Goal: Task Accomplishment & Management: Manage account settings

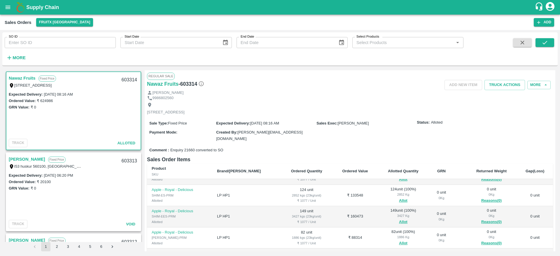
scroll to position [69, 0]
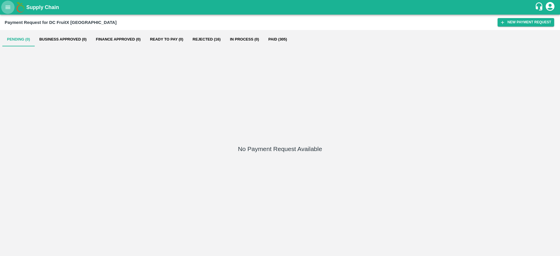
click at [9, 6] on icon "open drawer" at bounding box center [8, 7] width 6 height 6
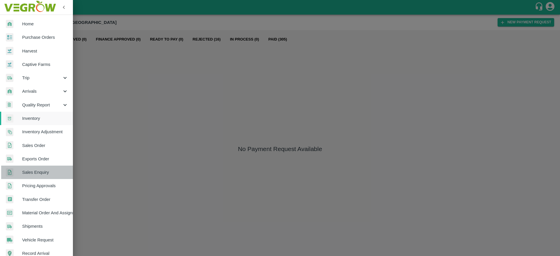
click at [37, 173] on span "Sales Enquiry" at bounding box center [45, 172] width 46 height 6
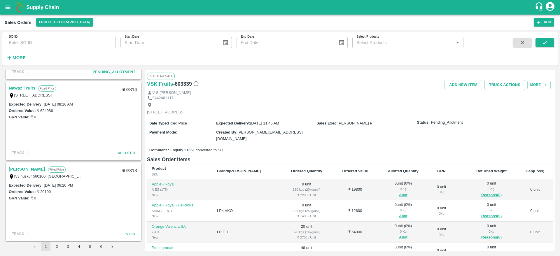
scroll to position [40, 0]
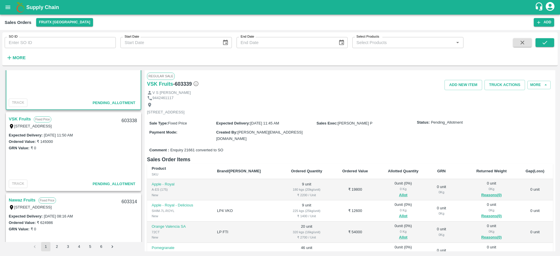
click at [24, 121] on link "VSK Fruits" at bounding box center [20, 119] width 22 height 8
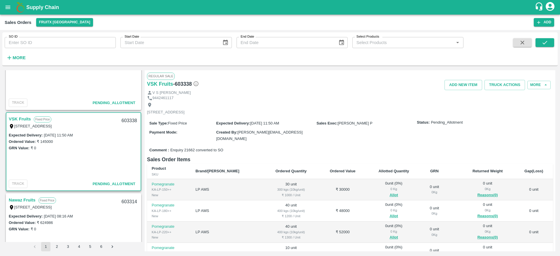
scroll to position [57, 0]
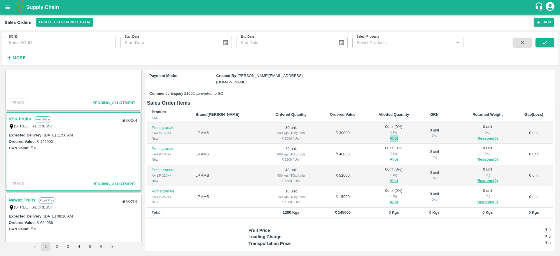
click at [390, 139] on button "Allot" at bounding box center [394, 138] width 8 height 7
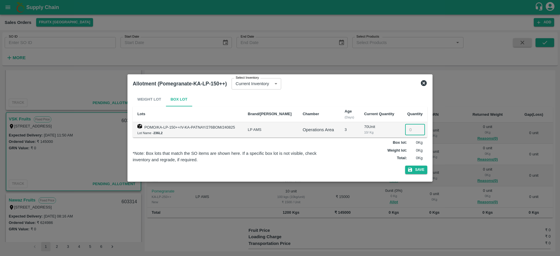
click at [405, 134] on input "number" at bounding box center [415, 129] width 20 height 11
type input "30"
click at [405, 166] on button "Save" at bounding box center [416, 170] width 22 height 8
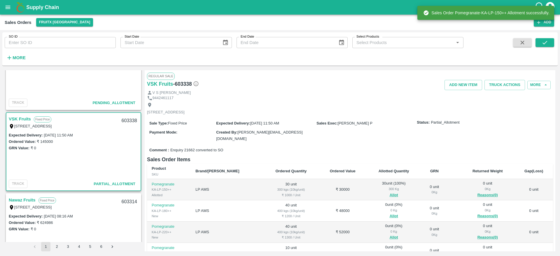
scroll to position [50, 0]
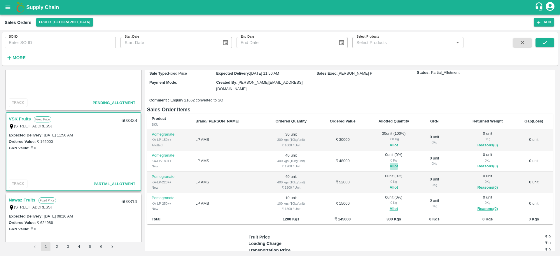
click at [390, 166] on button "Allot" at bounding box center [394, 166] width 8 height 7
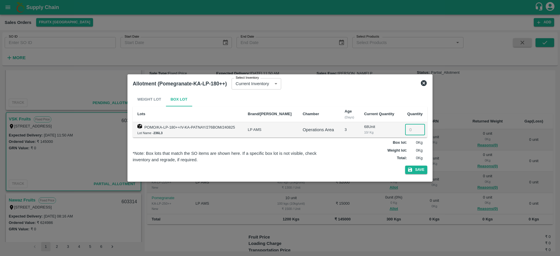
click at [409, 128] on input "number" at bounding box center [415, 129] width 20 height 11
type input "40"
click at [405, 166] on button "Save" at bounding box center [416, 170] width 22 height 8
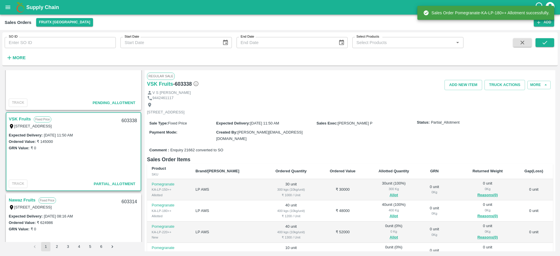
scroll to position [89, 0]
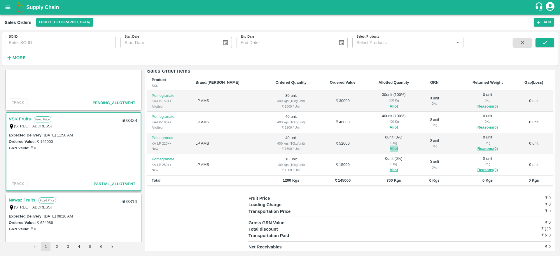
click at [390, 146] on button "Allot" at bounding box center [394, 148] width 8 height 7
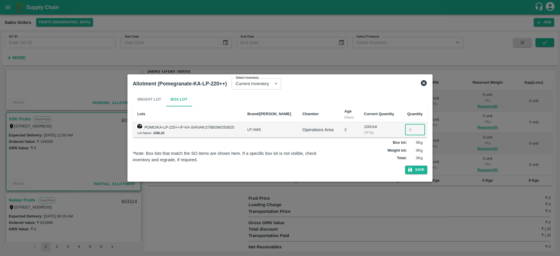
click at [410, 129] on input "number" at bounding box center [415, 129] width 20 height 11
type input "40"
click at [405, 166] on button "Save" at bounding box center [416, 170] width 22 height 8
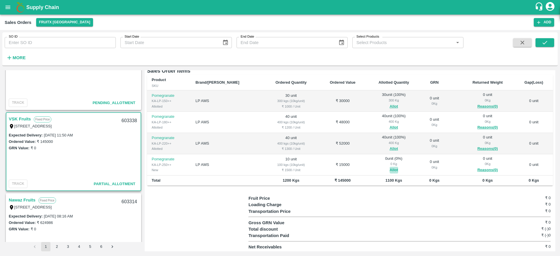
click at [390, 167] on button "Allot" at bounding box center [394, 170] width 8 height 7
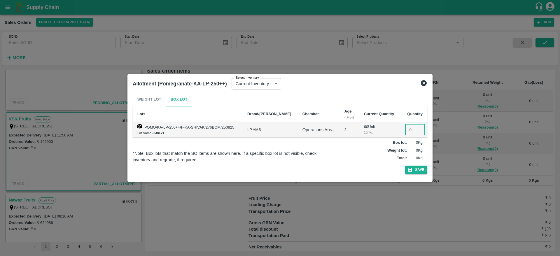
click at [407, 130] on input "number" at bounding box center [415, 129] width 20 height 11
type input "10"
click at [405, 166] on button "Save" at bounding box center [416, 170] width 22 height 8
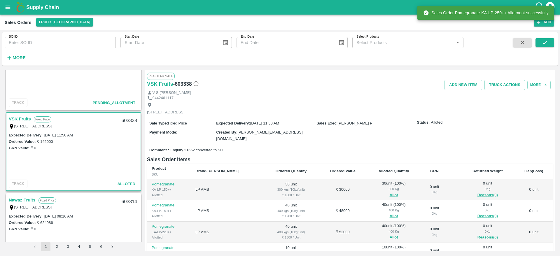
scroll to position [62, 0]
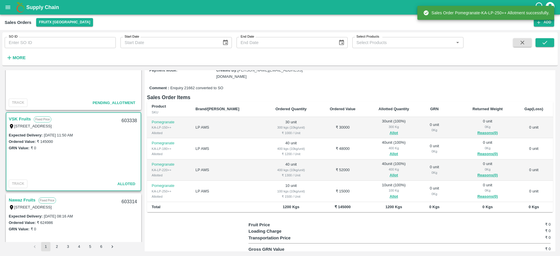
click at [130, 118] on div "603338" at bounding box center [129, 121] width 22 height 14
copy div "603338"
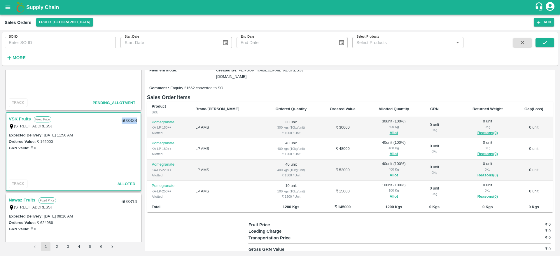
scroll to position [0, 0]
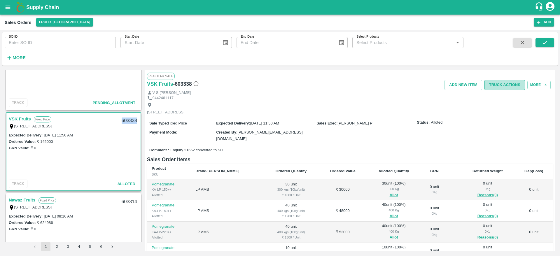
click at [500, 84] on button "Truck Actions" at bounding box center [504, 85] width 41 height 10
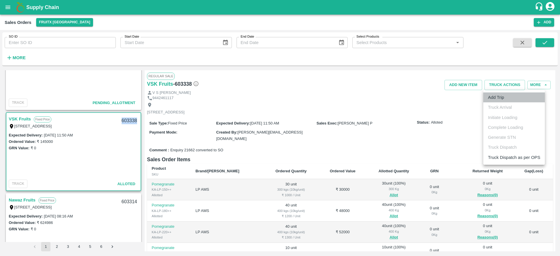
click at [493, 98] on li "Add Trip" at bounding box center [514, 97] width 62 height 10
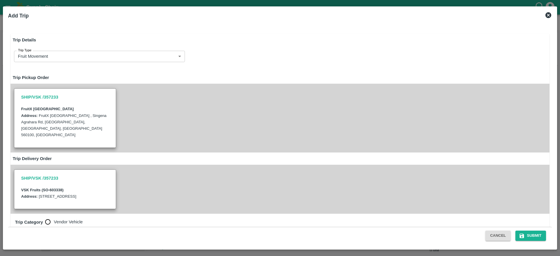
radio input "true"
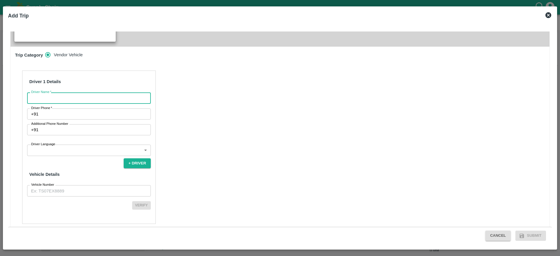
click at [94, 92] on input "Driver Name   *" at bounding box center [89, 97] width 124 height 11
type input "VSK"
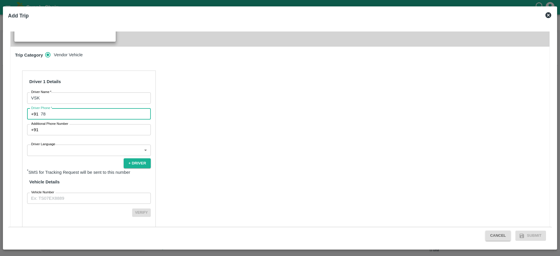
type input "7826860807"
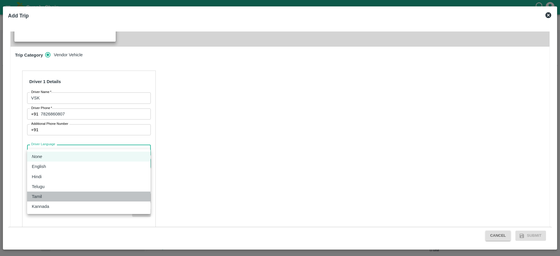
click at [62, 199] on div "Tamil" at bounding box center [89, 196] width 114 height 6
type input "ta"
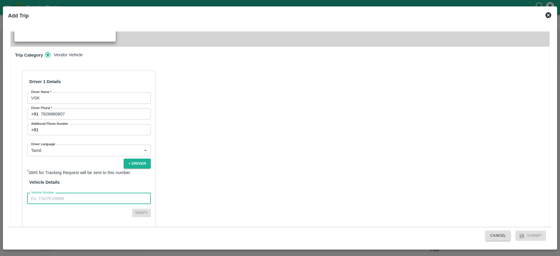
click at [57, 193] on input "Vehicle Number" at bounding box center [89, 198] width 124 height 11
type input "%"
type input "TN07DA2578"
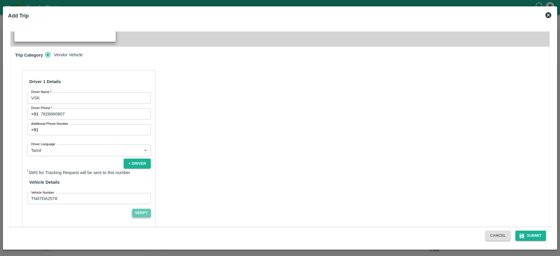
click at [142, 209] on button "Verify" at bounding box center [141, 213] width 19 height 8
click at [531, 233] on button "Submit" at bounding box center [530, 236] width 31 height 10
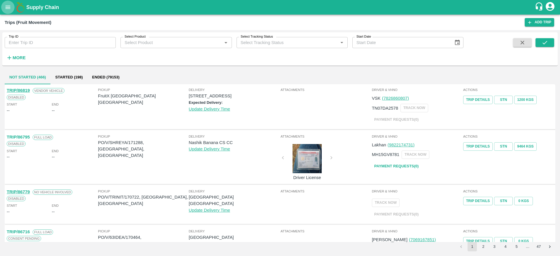
click at [5, 5] on icon "open drawer" at bounding box center [8, 7] width 6 height 6
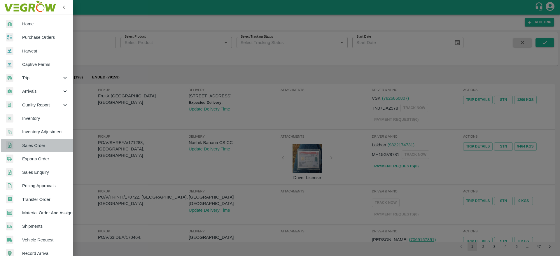
click at [42, 141] on link "Sales Order" at bounding box center [36, 145] width 73 height 13
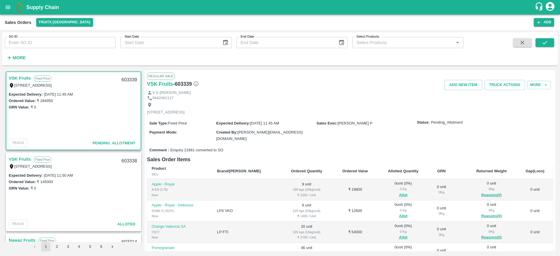
scroll to position [37, 0]
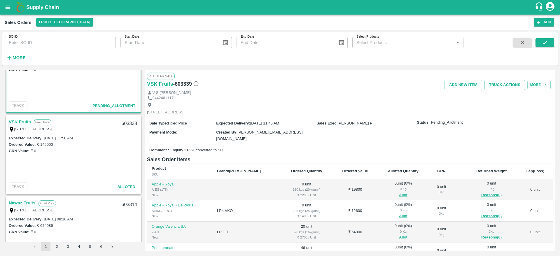
click at [20, 126] on div "[STREET_ADDRESS]" at bounding box center [45, 129] width 73 height 6
click at [20, 118] on link "VSK Fruits" at bounding box center [20, 122] width 22 height 8
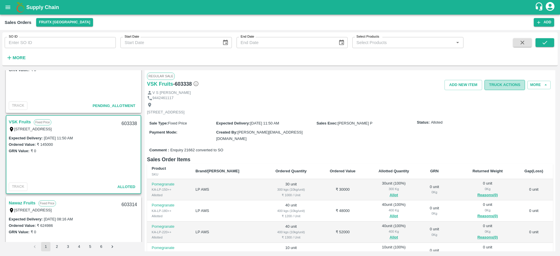
click at [501, 84] on button "Truck Actions" at bounding box center [504, 85] width 41 height 10
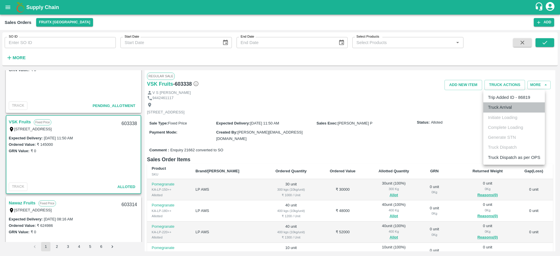
click at [495, 104] on li "Truck Arrival" at bounding box center [514, 107] width 62 height 10
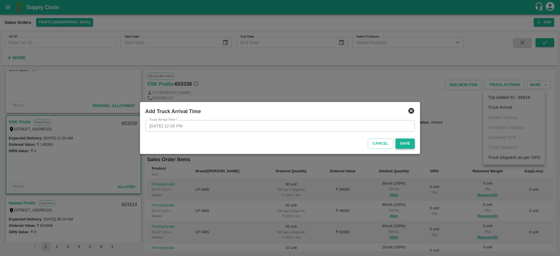
click at [401, 144] on button "Save" at bounding box center [404, 143] width 19 height 10
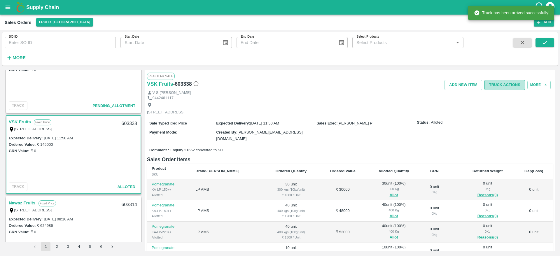
click at [510, 84] on button "Truck Actions" at bounding box center [504, 85] width 41 height 10
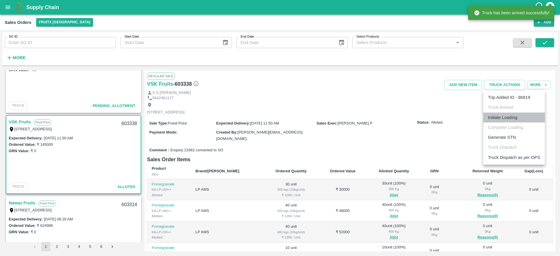
click at [506, 117] on li "Initiate Loading" at bounding box center [514, 118] width 62 height 10
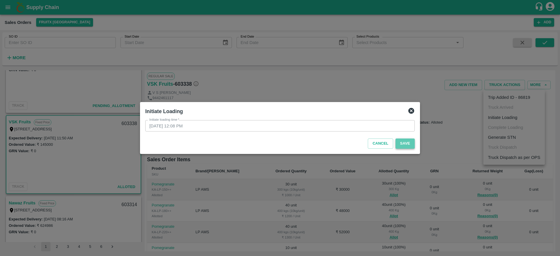
click at [403, 143] on button "Save" at bounding box center [404, 143] width 19 height 10
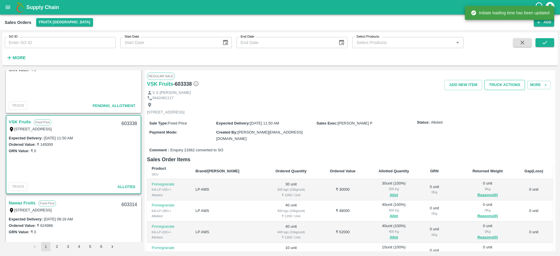
click at [511, 87] on button "Truck Actions" at bounding box center [504, 85] width 41 height 10
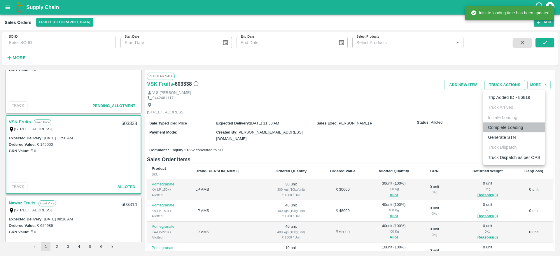
click at [505, 129] on li "Complete Loading" at bounding box center [514, 127] width 62 height 10
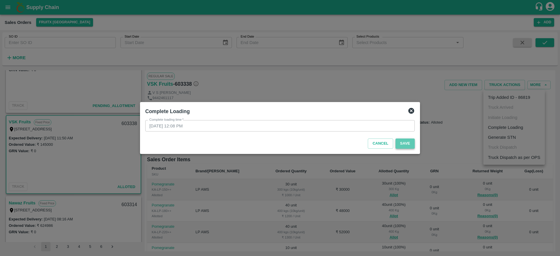
click at [410, 138] on button "Save" at bounding box center [404, 143] width 19 height 10
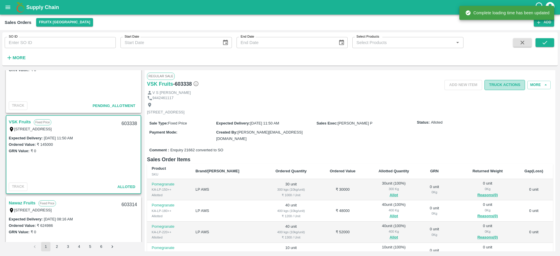
click at [511, 86] on button "Truck Actions" at bounding box center [504, 85] width 41 height 10
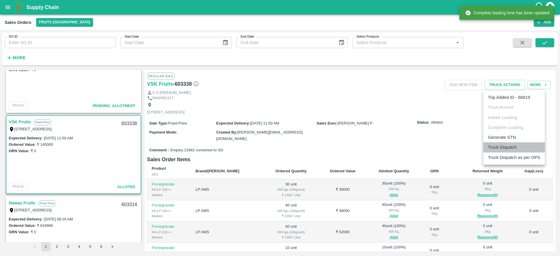
click at [521, 149] on li "Truck Dispatch" at bounding box center [514, 147] width 62 height 10
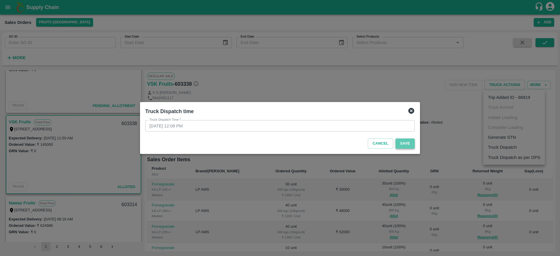
click at [410, 145] on button "Save" at bounding box center [404, 143] width 19 height 10
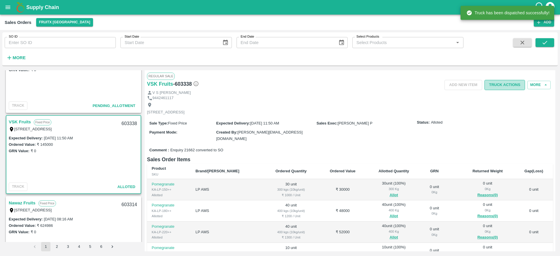
click at [500, 84] on button "Truck Actions" at bounding box center [504, 85] width 41 height 10
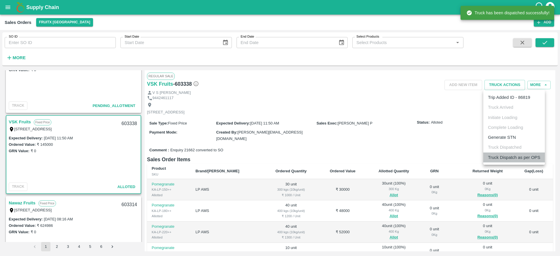
click at [512, 159] on li "Truck Dispatch as per OPS" at bounding box center [514, 157] width 62 height 10
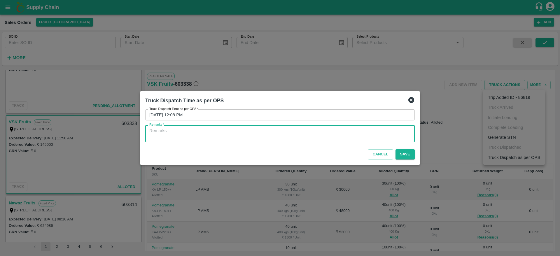
click at [385, 136] on textarea "Remarks   *" at bounding box center [279, 134] width 261 height 12
type textarea "OTD"
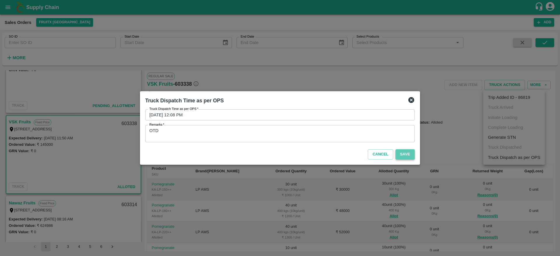
click at [399, 153] on button "Save" at bounding box center [404, 154] width 19 height 10
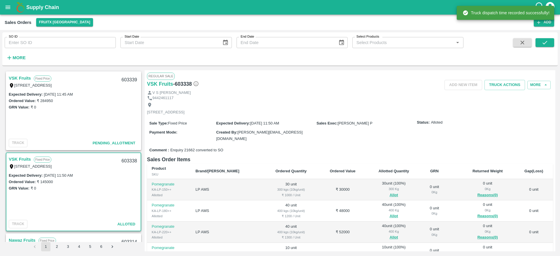
click at [22, 77] on link "VSK Fruits" at bounding box center [20, 78] width 22 height 8
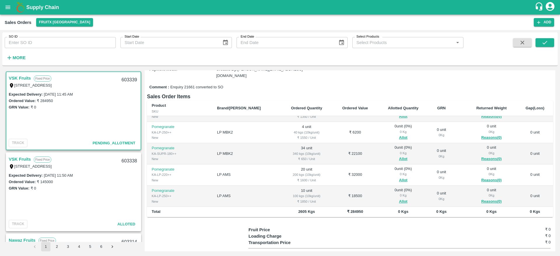
scroll to position [80, 0]
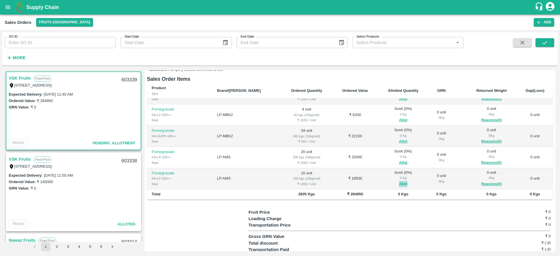
click at [399, 182] on button "Allot" at bounding box center [403, 184] width 8 height 7
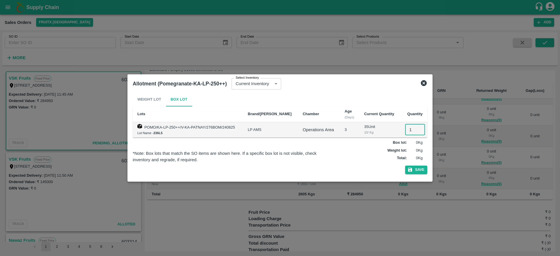
click at [408, 134] on input "1" at bounding box center [415, 129] width 20 height 11
type input "10"
click at [405, 166] on button "Save" at bounding box center [416, 170] width 22 height 8
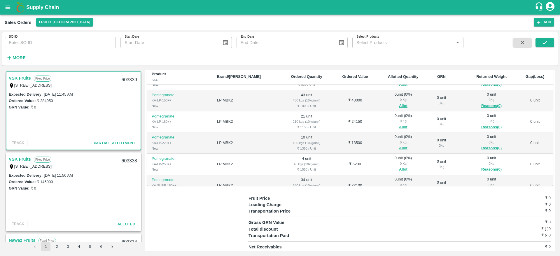
scroll to position [143, 0]
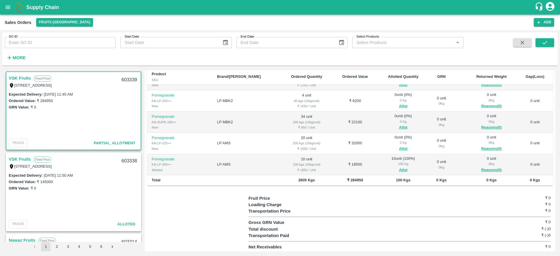
click at [390, 141] on div "0 Kg" at bounding box center [403, 142] width 42 height 5
click at [399, 147] on button "Allot" at bounding box center [403, 148] width 8 height 7
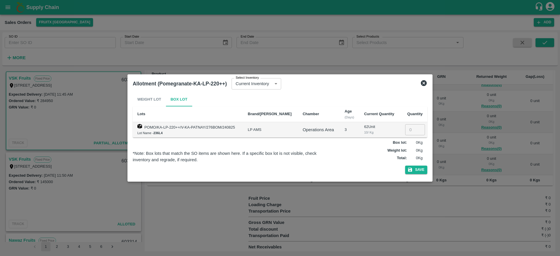
click at [408, 130] on input "number" at bounding box center [415, 129] width 20 height 11
type input "20"
click at [405, 166] on button "Save" at bounding box center [416, 170] width 22 height 8
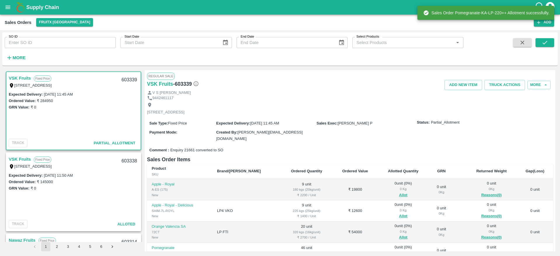
click at [124, 82] on div "603339" at bounding box center [129, 80] width 22 height 14
copy div "603339"
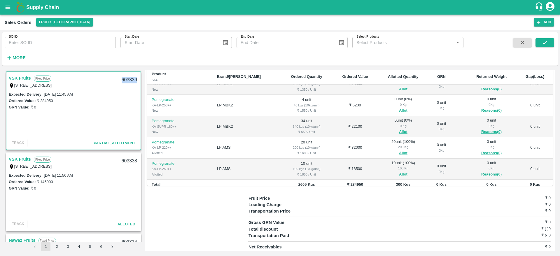
scroll to position [139, 0]
click at [399, 130] on button "Allot" at bounding box center [403, 131] width 8 height 7
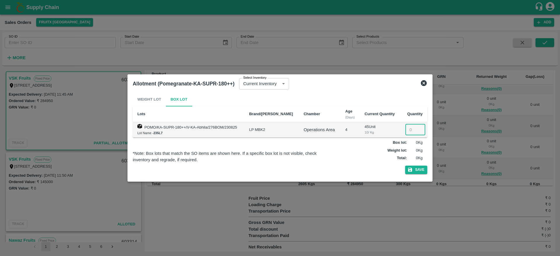
click at [407, 130] on input "number" at bounding box center [415, 129] width 20 height 11
type input "34"
click at [405, 166] on button "Save" at bounding box center [416, 170] width 22 height 8
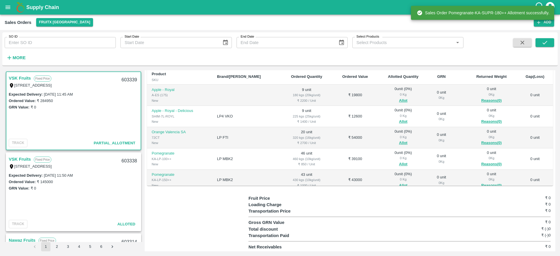
scroll to position [143, 0]
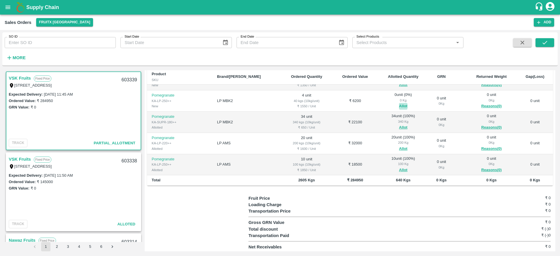
click at [399, 103] on button "Allot" at bounding box center [403, 106] width 8 height 7
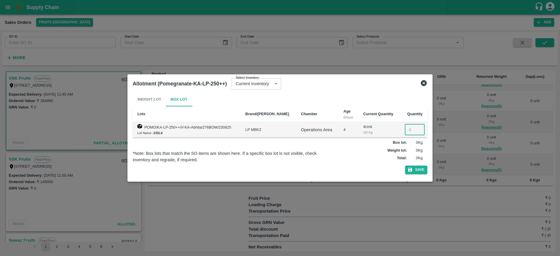
click at [412, 127] on input "number" at bounding box center [415, 129] width 20 height 11
type input "4"
click at [405, 166] on button "Save" at bounding box center [416, 170] width 22 height 8
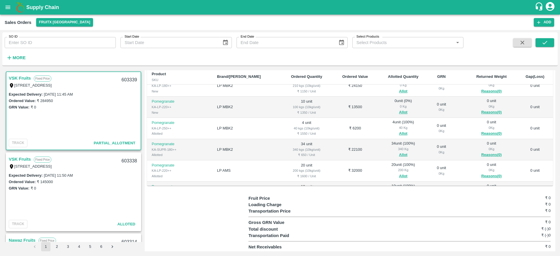
scroll to position [106, 0]
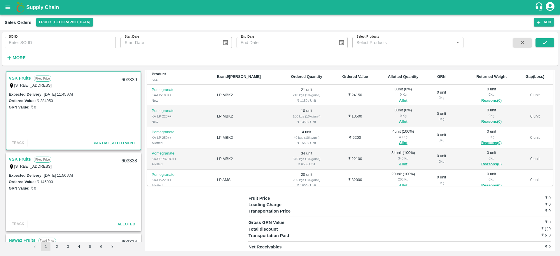
click at [399, 121] on button "Allot" at bounding box center [403, 121] width 8 height 7
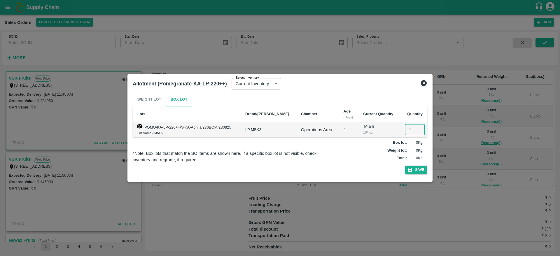
click at [405, 130] on input "1" at bounding box center [415, 129] width 20 height 11
type input "10"
click at [405, 166] on button "Save" at bounding box center [416, 170] width 22 height 8
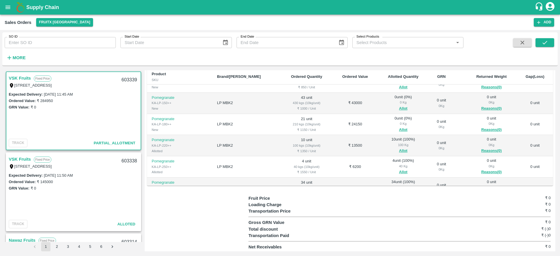
scroll to position [80, 0]
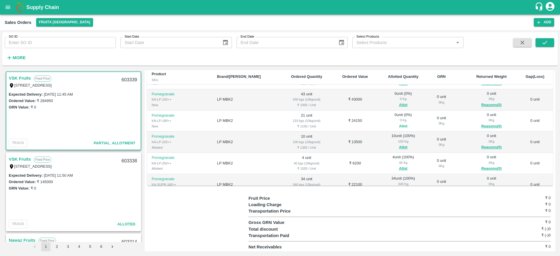
click at [399, 126] on button "Allot" at bounding box center [403, 126] width 8 height 7
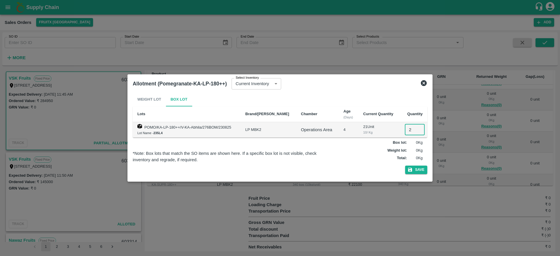
click at [406, 132] on input "2" at bounding box center [415, 129] width 20 height 11
type input "21"
click at [405, 166] on button "Save" at bounding box center [416, 170] width 22 height 8
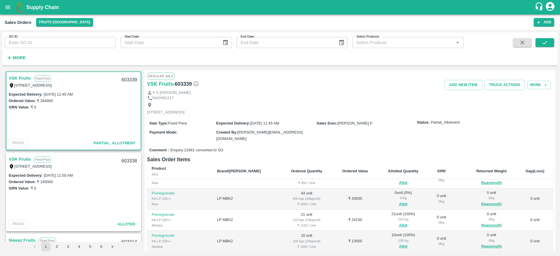
scroll to position [72, 0]
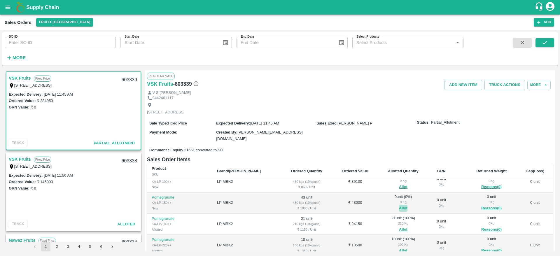
click at [399, 205] on button "Allot" at bounding box center [403, 208] width 8 height 7
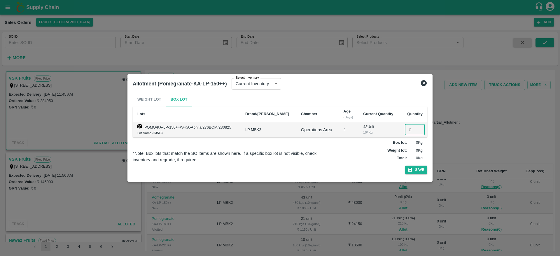
click at [410, 129] on input "number" at bounding box center [415, 129] width 20 height 11
type input "43"
click at [405, 166] on button "Save" at bounding box center [416, 170] width 22 height 8
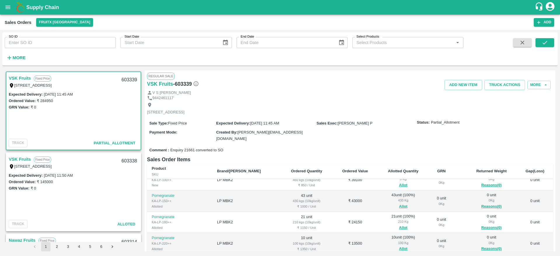
scroll to position [62, 0]
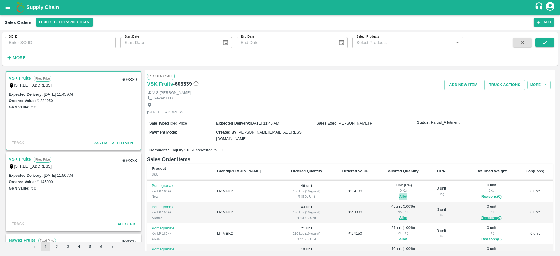
click at [399, 194] on button "Allot" at bounding box center [403, 196] width 8 height 7
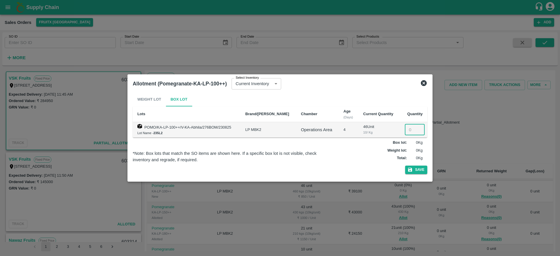
click at [408, 134] on input "number" at bounding box center [415, 129] width 20 height 11
type input "46"
click at [405, 166] on button "Save" at bounding box center [416, 170] width 22 height 8
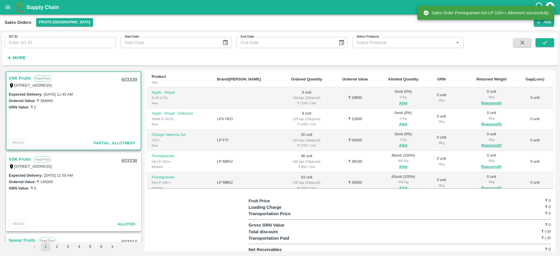
scroll to position [94, 0]
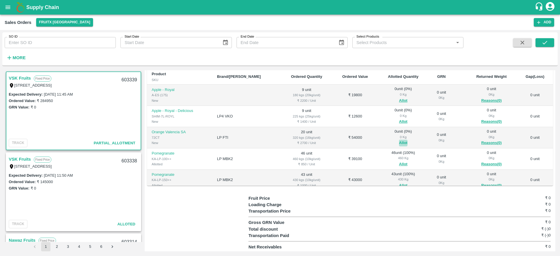
click at [399, 141] on button "Allot" at bounding box center [403, 143] width 8 height 7
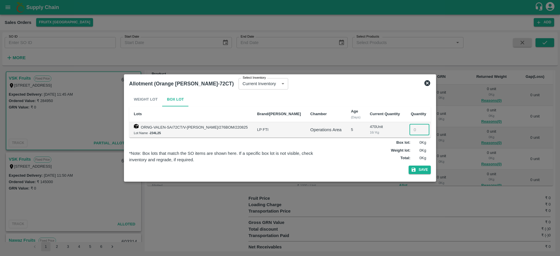
click at [409, 127] on input "number" at bounding box center [419, 129] width 20 height 11
type input "20"
click at [408, 166] on button "Save" at bounding box center [419, 170] width 22 height 8
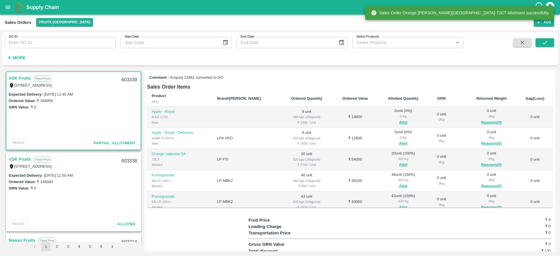
scroll to position [85, 0]
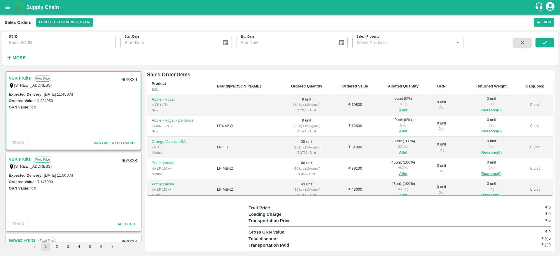
click at [128, 83] on div "603339" at bounding box center [129, 80] width 22 height 14
copy div "603339"
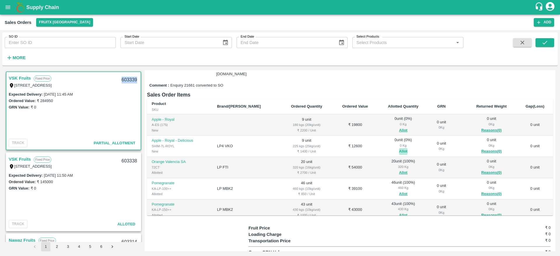
click at [399, 149] on button "Allot" at bounding box center [403, 151] width 8 height 7
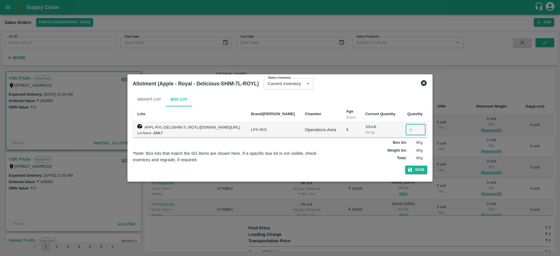
click at [409, 127] on input "number" at bounding box center [416, 129] width 20 height 11
type input "9"
click at [405, 166] on button "Save" at bounding box center [416, 170] width 22 height 8
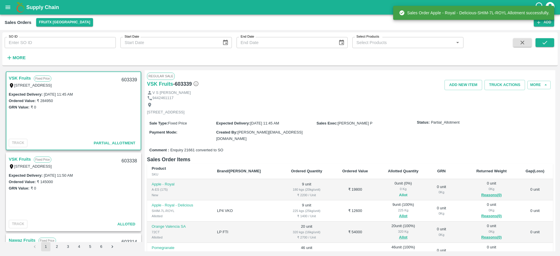
click at [389, 197] on td "0 unit ( 0 %) 0 Kg Allot" at bounding box center [403, 189] width 51 height 21
click at [399, 196] on button "Allot" at bounding box center [403, 195] width 8 height 7
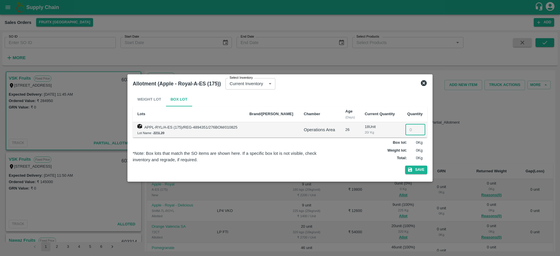
click at [405, 128] on input "number" at bounding box center [415, 129] width 20 height 11
type input "9"
click at [405, 166] on button "Save" at bounding box center [416, 170] width 22 height 8
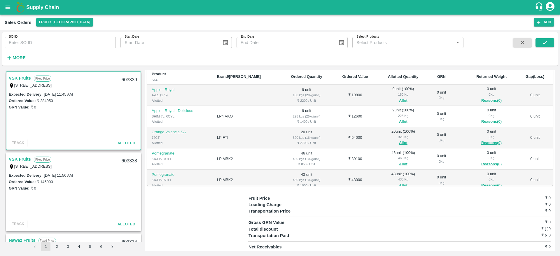
scroll to position [0, 0]
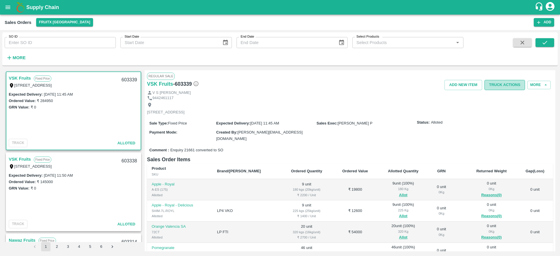
click at [494, 87] on button "Truck Actions" at bounding box center [504, 85] width 41 height 10
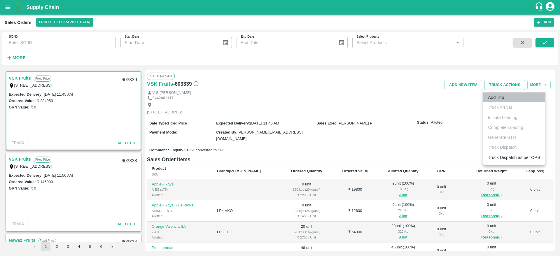
click at [496, 100] on li "Add Trip" at bounding box center [514, 97] width 62 height 10
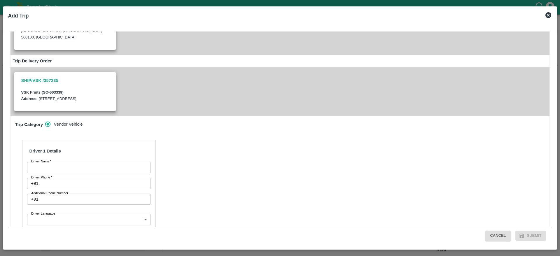
scroll to position [98, 0]
click at [96, 162] on input "Driver Name   *" at bounding box center [89, 167] width 124 height 11
type input "VSK"
type input "7826860807"
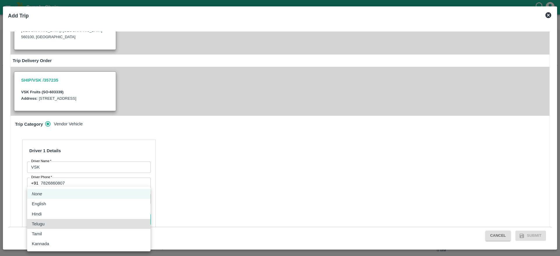
type input "ta"
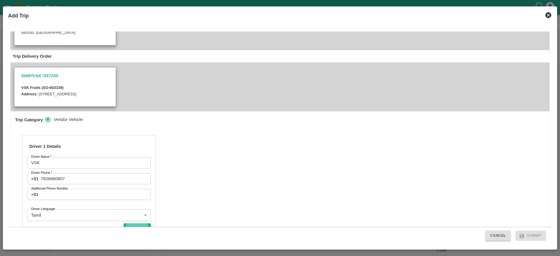
scroll to position [175, 0]
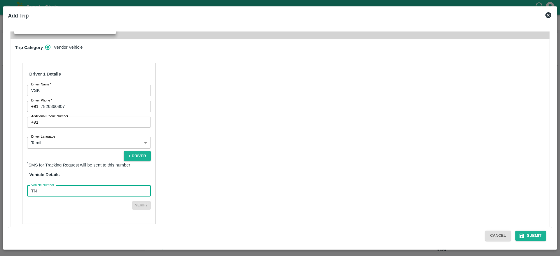
type input "TN88AZ3720"
click at [132, 201] on button "Verify" at bounding box center [141, 205] width 19 height 8
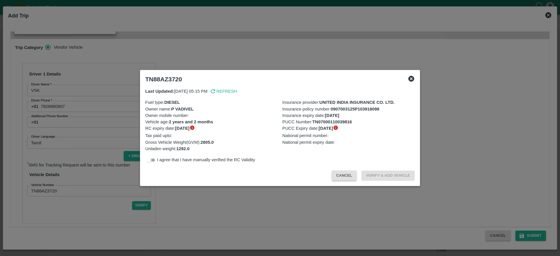
click at [152, 162] on input "checkbox" at bounding box center [148, 160] width 21 height 7
checkbox input "true"
click at [378, 175] on button "Verify & Add Vehicle" at bounding box center [387, 176] width 53 height 10
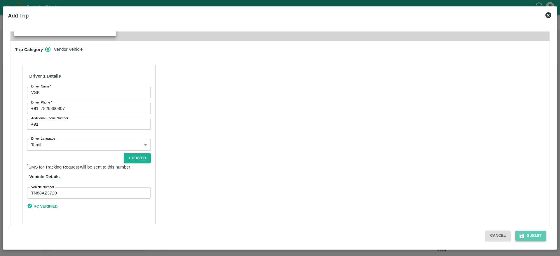
click at [529, 236] on button "Submit" at bounding box center [530, 236] width 31 height 10
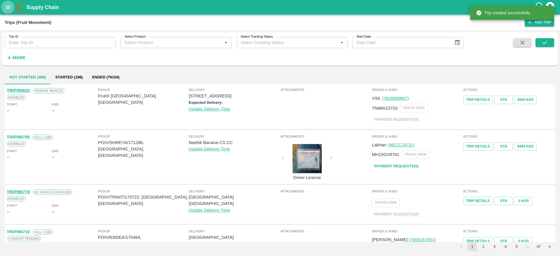
click at [8, 9] on icon "open drawer" at bounding box center [8, 7] width 6 height 6
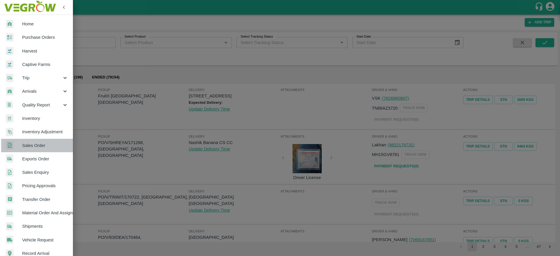
click at [39, 146] on span "Sales Order" at bounding box center [45, 145] width 46 height 6
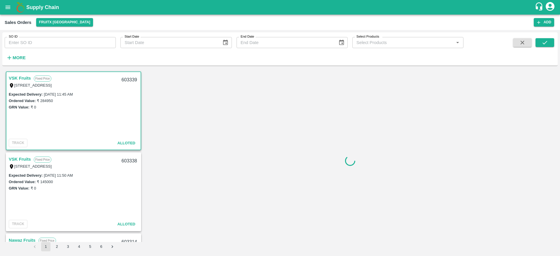
click at [25, 78] on link "VSK Fruits" at bounding box center [20, 78] width 22 height 8
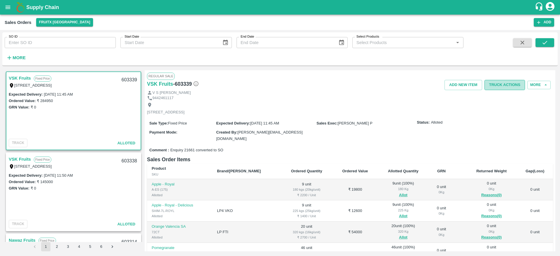
click at [502, 83] on button "Truck Actions" at bounding box center [504, 85] width 41 height 10
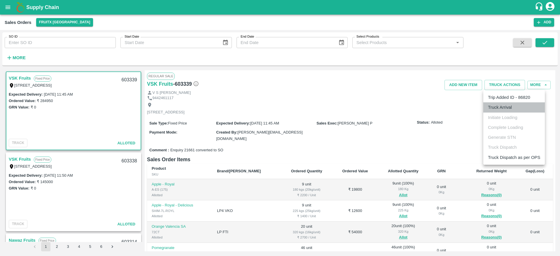
click at [504, 109] on li "Truck Arrival" at bounding box center [514, 107] width 62 height 10
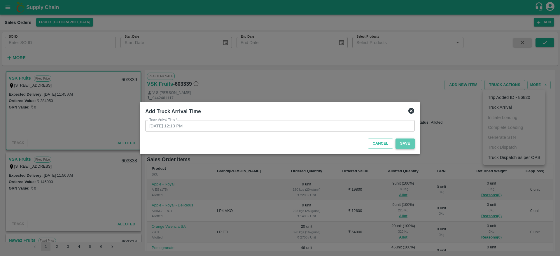
click at [414, 141] on button "Save" at bounding box center [404, 143] width 19 height 10
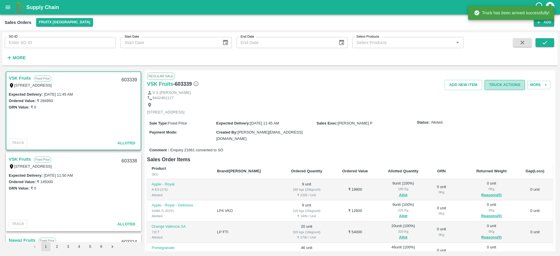
click at [510, 82] on button "Truck Actions" at bounding box center [504, 85] width 41 height 10
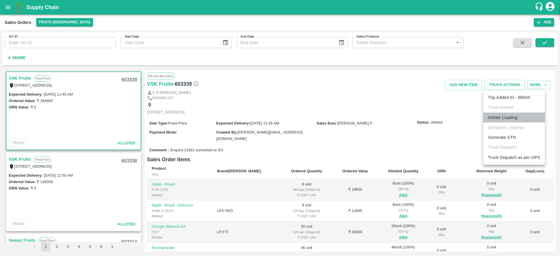
click at [506, 120] on li "Initiate Loading" at bounding box center [514, 118] width 62 height 10
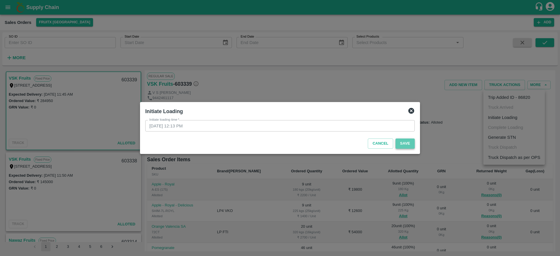
click at [407, 144] on button "Save" at bounding box center [404, 143] width 19 height 10
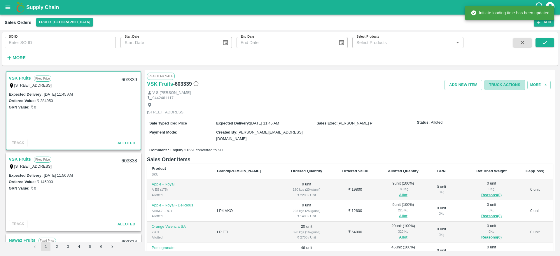
click at [502, 87] on button "Truck Actions" at bounding box center [504, 85] width 41 height 10
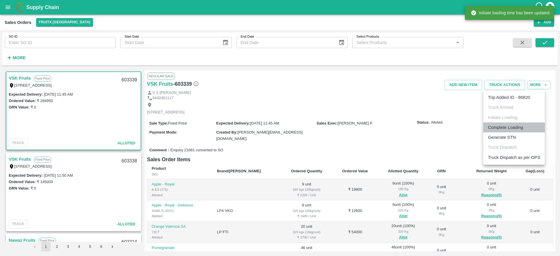
click at [514, 124] on li "Complete Loading" at bounding box center [514, 127] width 62 height 10
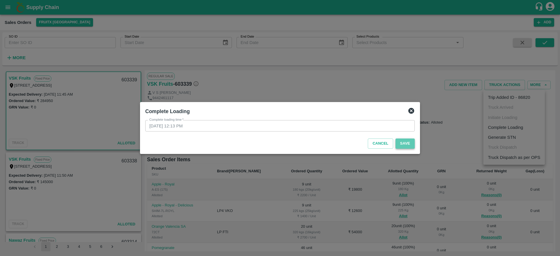
click at [406, 145] on button "Save" at bounding box center [404, 143] width 19 height 10
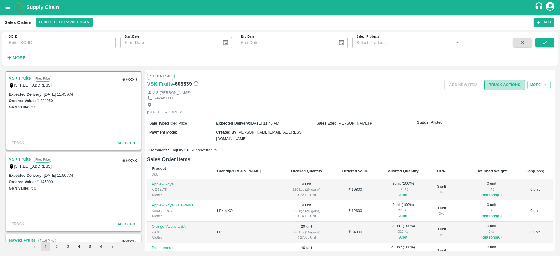
click at [504, 87] on button "Truck Actions" at bounding box center [504, 85] width 41 height 10
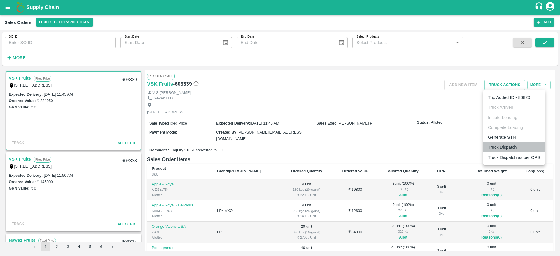
click at [505, 147] on li "Truck Dispatch" at bounding box center [514, 147] width 62 height 10
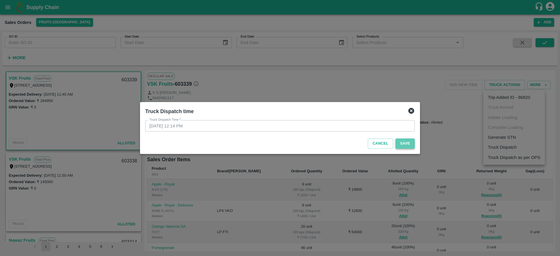
click at [403, 144] on button "Save" at bounding box center [404, 143] width 19 height 10
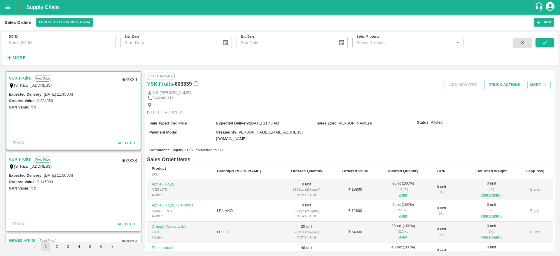
click at [403, 145] on div "Comment : Enquiry 21661 converted to SO" at bounding box center [350, 150] width 406 height 10
click at [500, 89] on button "Truck Actions" at bounding box center [504, 85] width 41 height 10
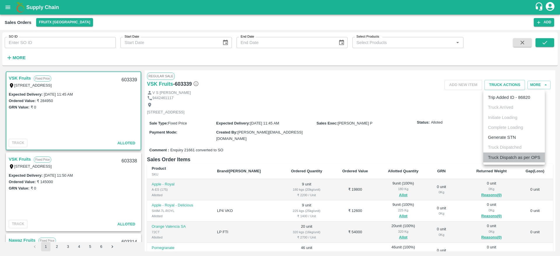
click at [504, 156] on li "Truck Dispatch as per OPS" at bounding box center [514, 157] width 62 height 10
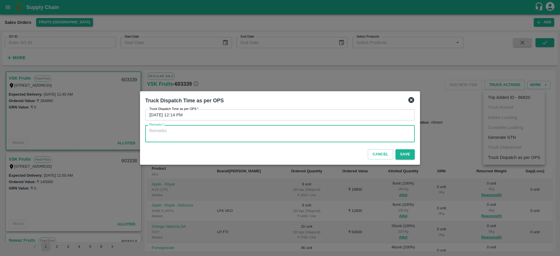
click at [390, 133] on textarea "Remarks   *" at bounding box center [279, 134] width 261 height 12
type textarea "OTD"
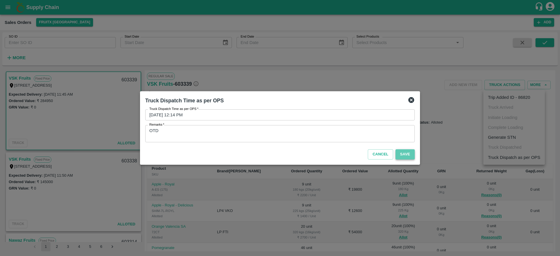
click at [409, 157] on button "Save" at bounding box center [404, 154] width 19 height 10
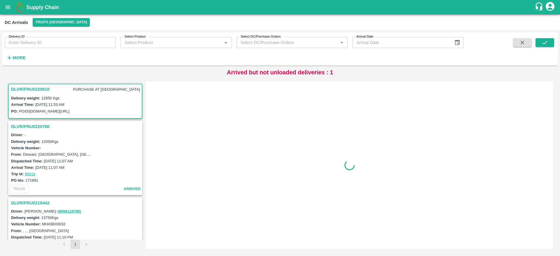
click at [37, 124] on h3 "DLVR/FRUI/220780" at bounding box center [76, 127] width 130 height 8
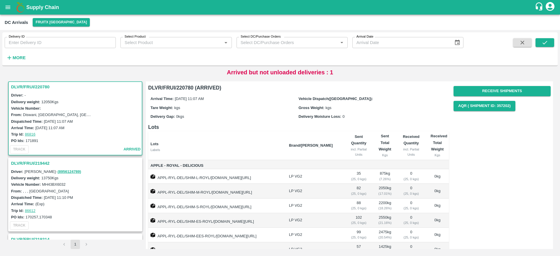
scroll to position [42, 0]
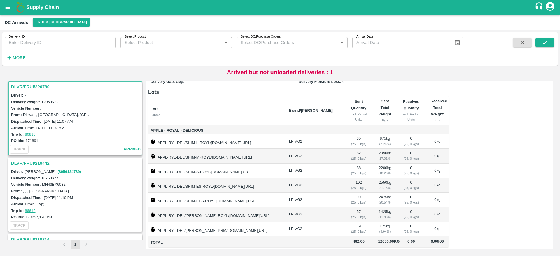
click at [42, 162] on h3 "DLVR/FRUI/219442" at bounding box center [76, 163] width 130 height 8
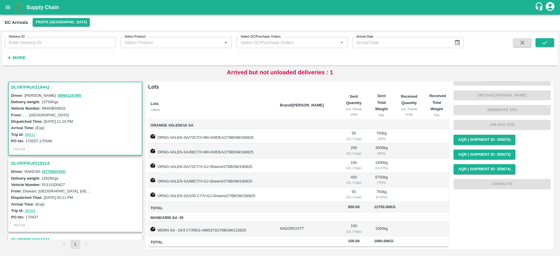
scroll to position [181, 0]
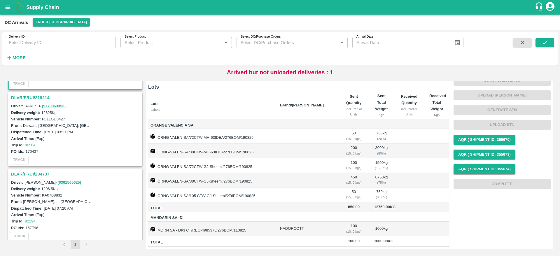
click at [41, 94] on h3 "DLVR/FRUI/219214" at bounding box center [76, 98] width 130 height 8
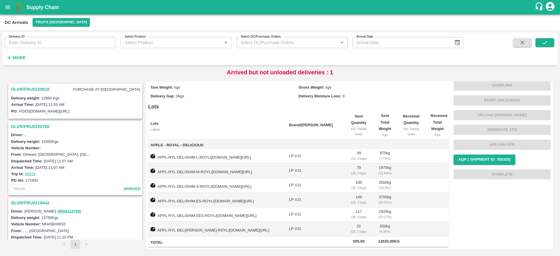
click at [25, 127] on h3 "DLVR/FRUI/220780" at bounding box center [76, 127] width 130 height 8
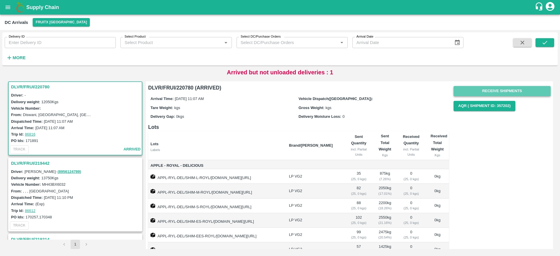
click at [508, 87] on button "Receive Shipments" at bounding box center [501, 91] width 97 height 10
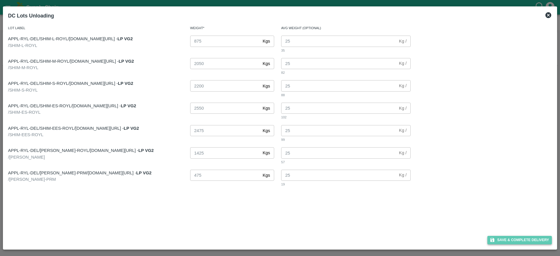
click at [512, 239] on button "Save & Complete Delivery" at bounding box center [519, 240] width 65 height 8
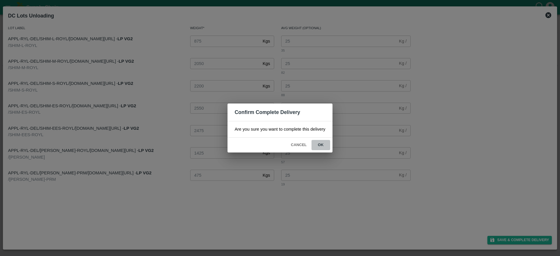
click at [317, 141] on button "ok" at bounding box center [320, 145] width 19 height 10
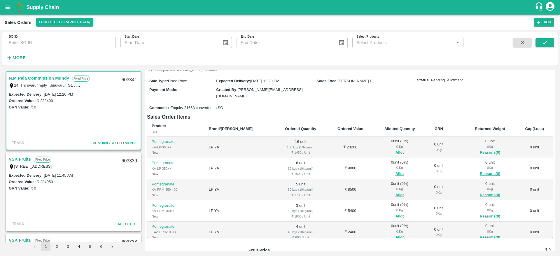
scroll to position [49, 0]
click at [395, 148] on button "Allot" at bounding box center [399, 151] width 8 height 7
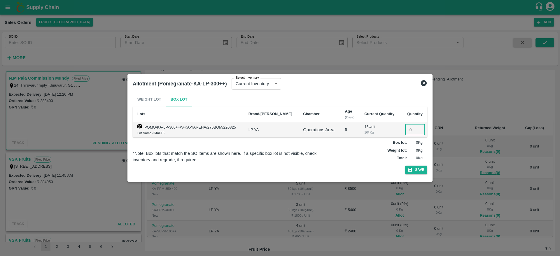
click at [406, 126] on input "number" at bounding box center [415, 129] width 20 height 11
type input "16"
click at [405, 166] on button "Save" at bounding box center [416, 170] width 22 height 8
drag, startPoint x: 239, startPoint y: 170, endPoint x: 38, endPoint y: -4, distance: 265.8
click at [38, 0] on html "Supply Chain Sales Orders FruitX Bangalore Add SO ID SO ID Start Date Start Dat…" at bounding box center [280, 128] width 560 height 256
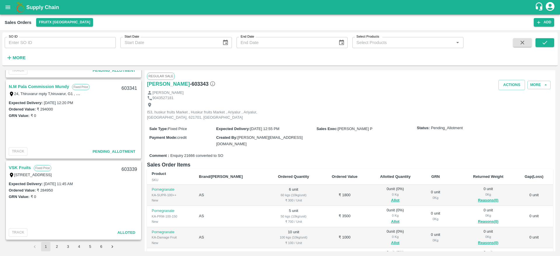
scroll to position [153, 0]
click at [29, 89] on link "N.M Pala Commission Mundy" at bounding box center [39, 88] width 60 height 8
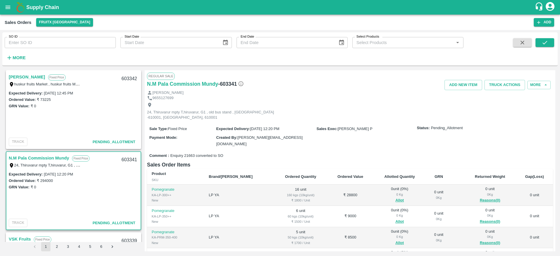
scroll to position [81, 0]
click at [24, 76] on link "[PERSON_NAME]" at bounding box center [27, 78] width 36 height 8
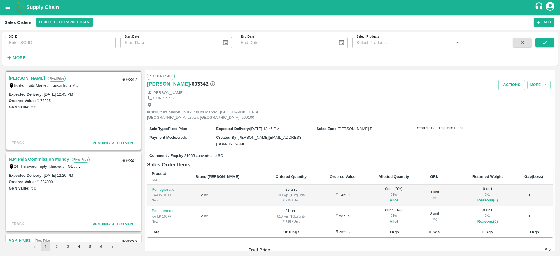
click at [390, 197] on button "Allot" at bounding box center [394, 200] width 8 height 7
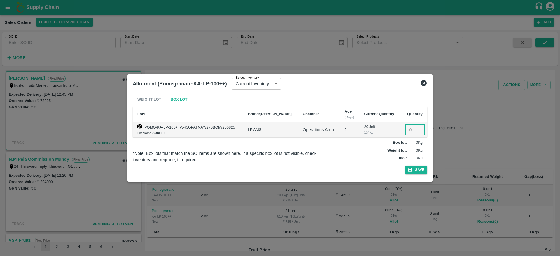
click at [407, 132] on input "number" at bounding box center [415, 129] width 20 height 11
type input "20"
click at [405, 166] on button "Save" at bounding box center [416, 170] width 22 height 8
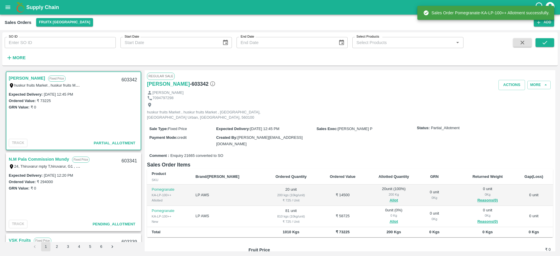
scroll to position [46, 0]
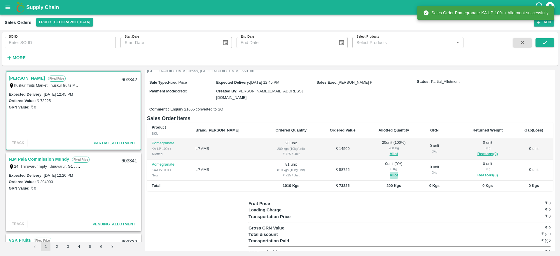
click at [390, 172] on button "Allot" at bounding box center [394, 175] width 8 height 7
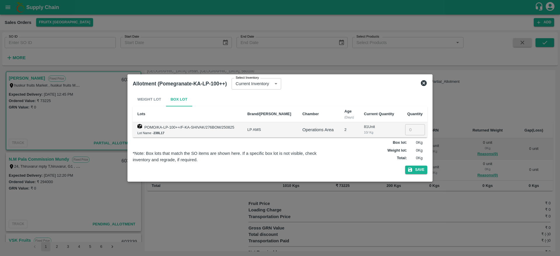
click at [406, 132] on input "number" at bounding box center [415, 129] width 20 height 11
type input "81"
click at [405, 166] on button "Save" at bounding box center [416, 170] width 22 height 8
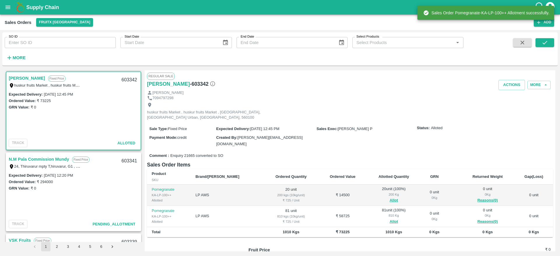
click at [126, 78] on div "603342" at bounding box center [129, 80] width 22 height 14
copy div "603342"
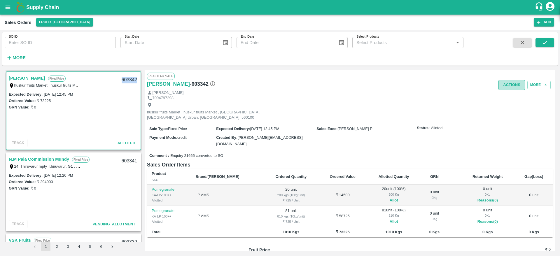
click at [509, 83] on button "Actions" at bounding box center [511, 85] width 27 height 10
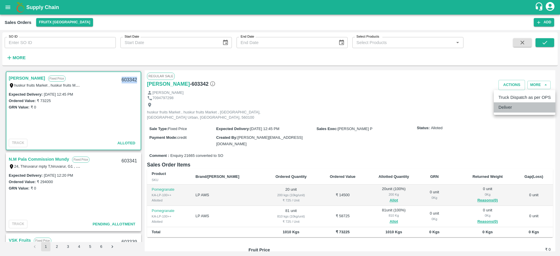
click at [513, 107] on li "Deliver" at bounding box center [525, 107] width 62 height 10
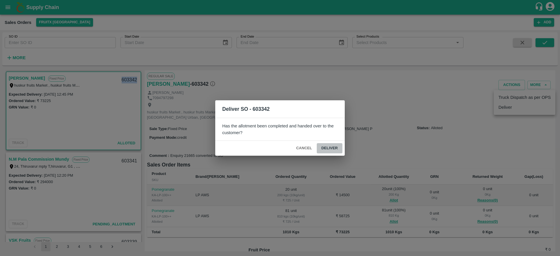
click at [332, 150] on button "Deliver" at bounding box center [330, 148] width 26 height 10
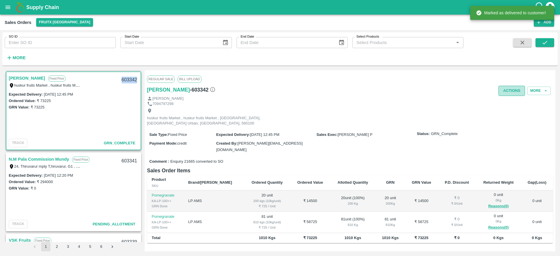
click at [510, 92] on button "Actions" at bounding box center [511, 91] width 27 height 10
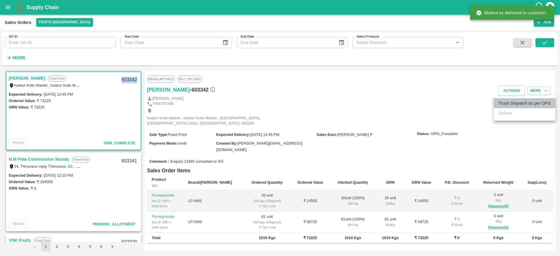
click at [513, 103] on li "Truck Dispatch as per OPS" at bounding box center [525, 103] width 62 height 10
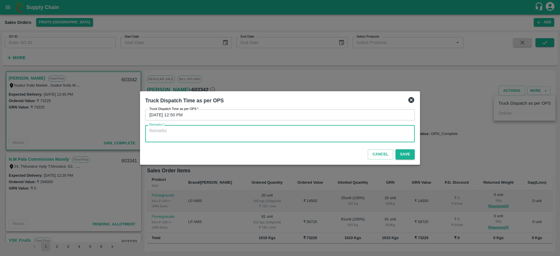
click at [393, 131] on textarea "Remarks   *" at bounding box center [279, 134] width 261 height 12
type textarea "OTD"
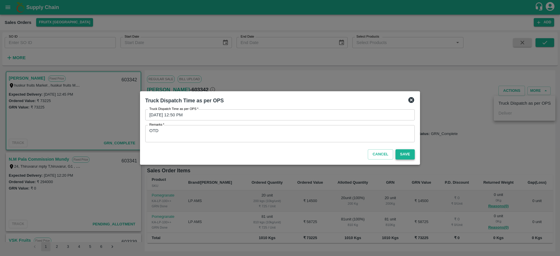
drag, startPoint x: 405, startPoint y: 149, endPoint x: 398, endPoint y: 152, distance: 7.8
click at [398, 152] on button "Save" at bounding box center [404, 154] width 19 height 10
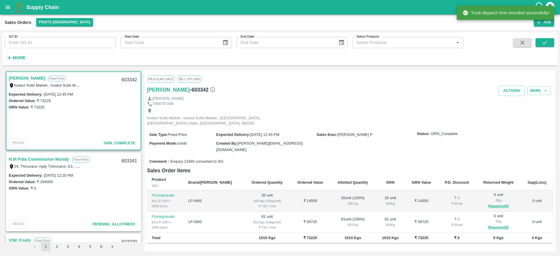
click at [127, 113] on div "Expected Delivery : 27 Aug 2025, 12:45 PM Ordered Value: ₹ 73225 GRN Value: ₹ 7…" at bounding box center [73, 114] width 134 height 46
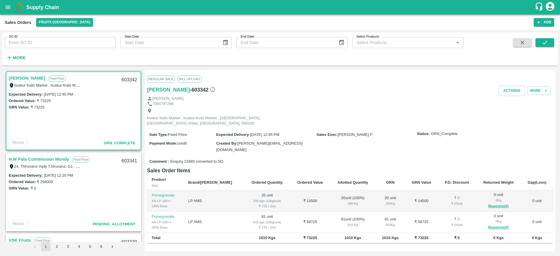
click at [106, 108] on div "GRN Value: ₹ 73225" at bounding box center [73, 107] width 129 height 6
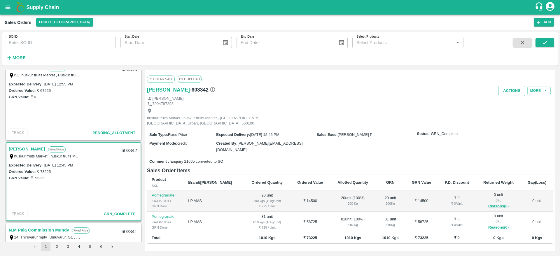
scroll to position [0, 0]
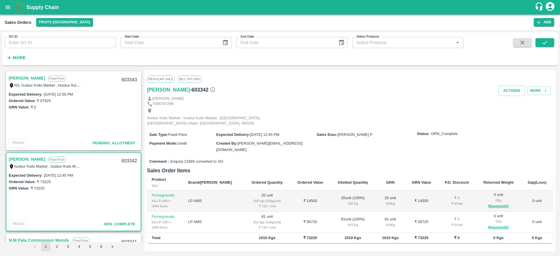
click at [26, 79] on link "[PERSON_NAME]" at bounding box center [27, 78] width 36 height 8
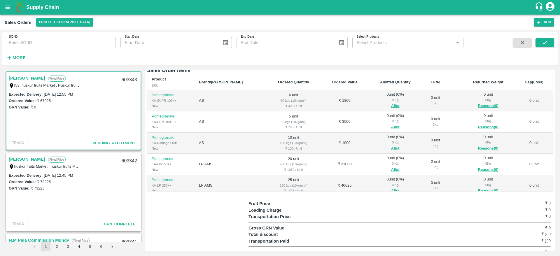
scroll to position [15, 0]
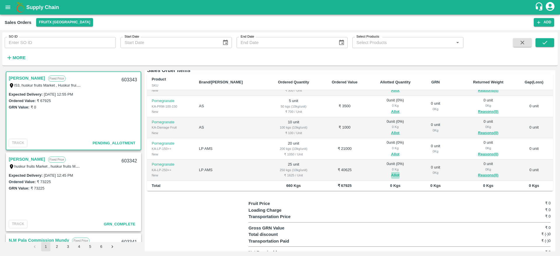
click at [391, 172] on button "Allot" at bounding box center [395, 175] width 8 height 7
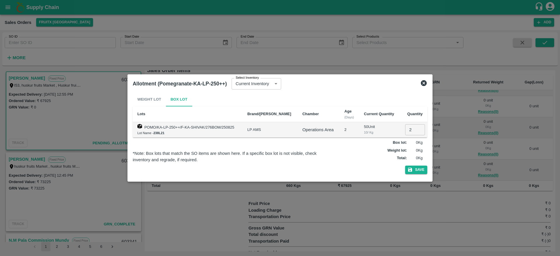
click at [413, 131] on input "2" at bounding box center [415, 129] width 20 height 11
type input "25"
click at [405, 166] on button "Save" at bounding box center [416, 170] width 22 height 8
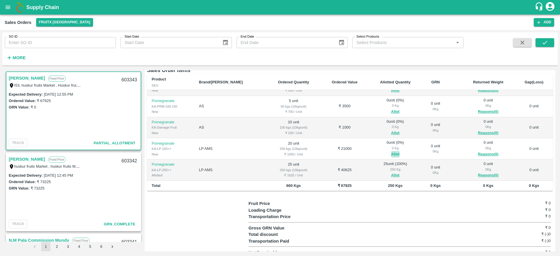
click at [391, 151] on button "Allot" at bounding box center [395, 154] width 8 height 7
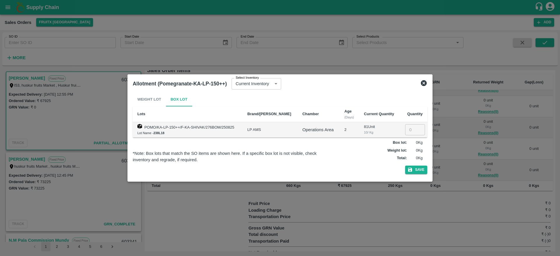
click at [409, 135] on td "​" at bounding box center [413, 129] width 27 height 15
click at [408, 131] on input "number" at bounding box center [415, 129] width 20 height 11
type input "20"
click at [405, 166] on button "Save" at bounding box center [416, 170] width 22 height 8
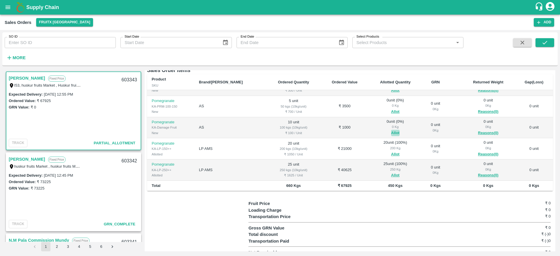
click at [391, 130] on button "Allot" at bounding box center [395, 133] width 8 height 7
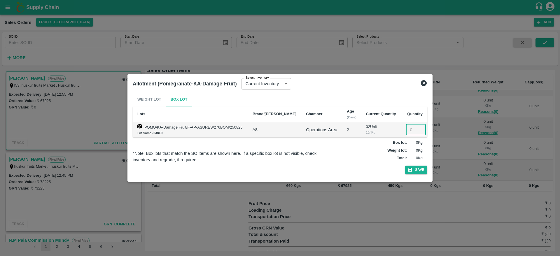
click at [411, 131] on input "number" at bounding box center [416, 129] width 20 height 11
type input "10"
click at [405, 166] on button "Save" at bounding box center [416, 170] width 22 height 8
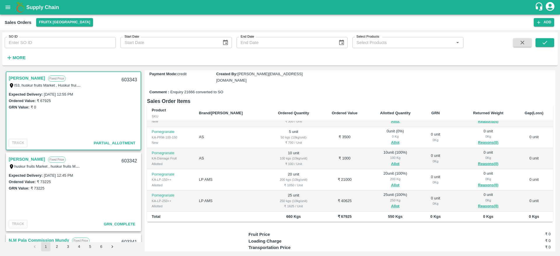
scroll to position [0, 0]
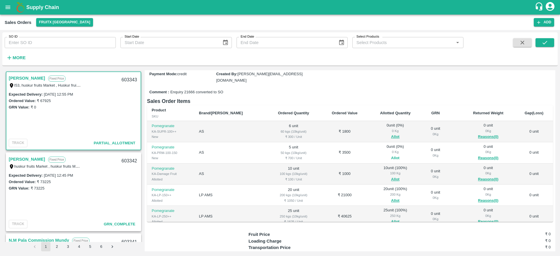
click at [391, 155] on button "Allot" at bounding box center [395, 158] width 8 height 7
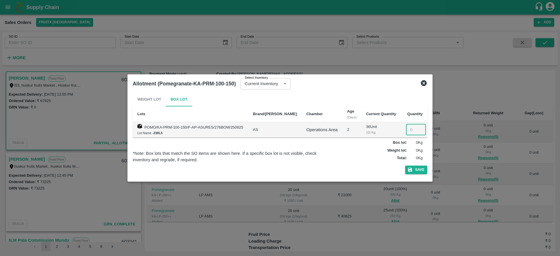
click at [407, 132] on input "number" at bounding box center [416, 129] width 20 height 11
type input "5"
click at [405, 166] on button "Save" at bounding box center [416, 170] width 22 height 8
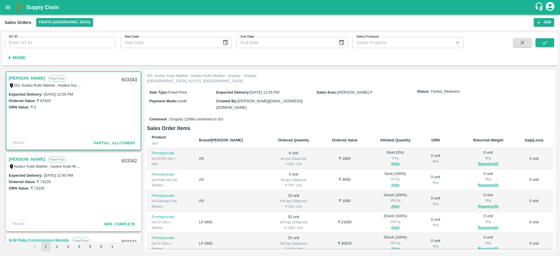
scroll to position [37, 0]
click at [391, 160] on button "Allot" at bounding box center [395, 163] width 8 height 7
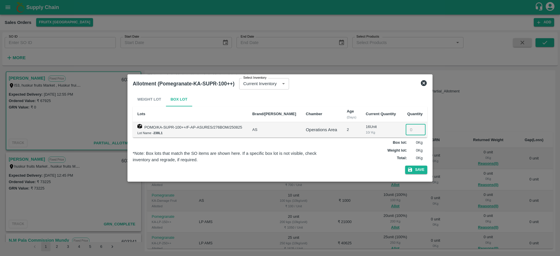
click at [411, 126] on input "number" at bounding box center [416, 129] width 20 height 11
type input "6"
click at [405, 166] on button "Save" at bounding box center [416, 170] width 22 height 8
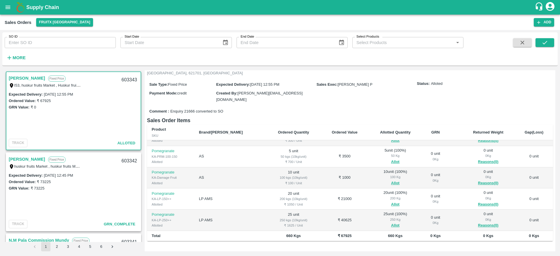
scroll to position [0, 0]
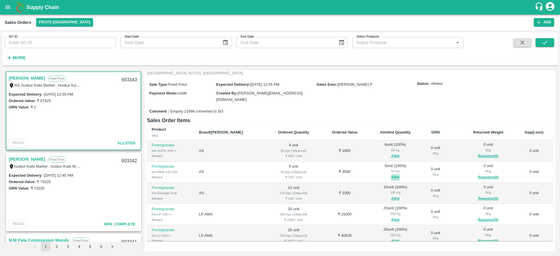
click at [391, 174] on button "Allot" at bounding box center [395, 177] width 8 height 7
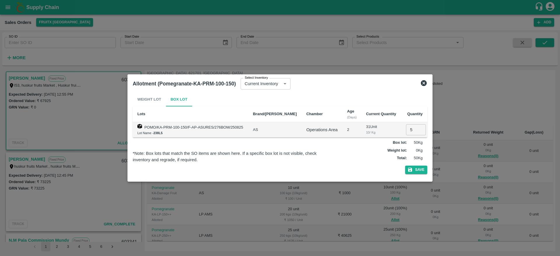
click at [423, 81] on icon at bounding box center [424, 83] width 6 height 6
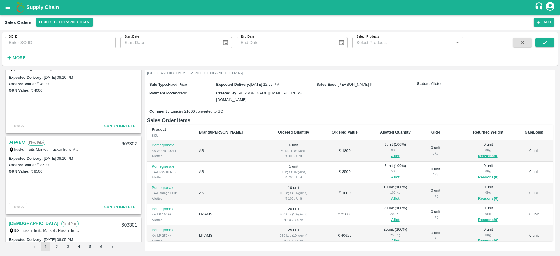
scroll to position [1152, 0]
click at [20, 143] on link "Jeeva V" at bounding box center [17, 142] width 16 height 8
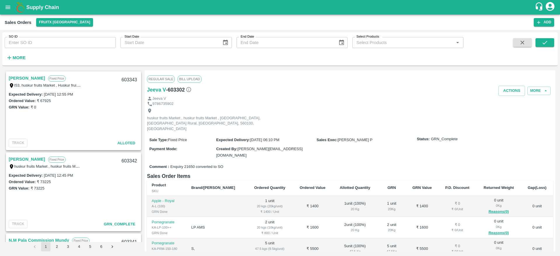
click at [22, 156] on link "[PERSON_NAME]" at bounding box center [27, 159] width 36 height 8
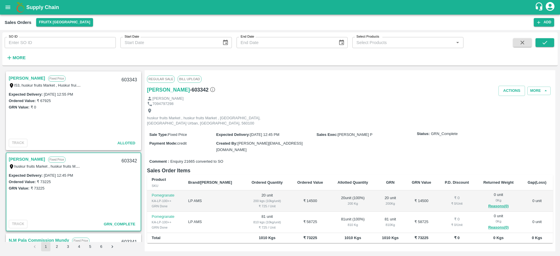
click at [26, 79] on link "[PERSON_NAME]" at bounding box center [27, 78] width 36 height 8
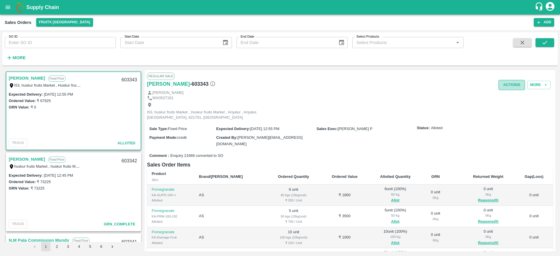
click at [502, 85] on button "Actions" at bounding box center [511, 85] width 27 height 10
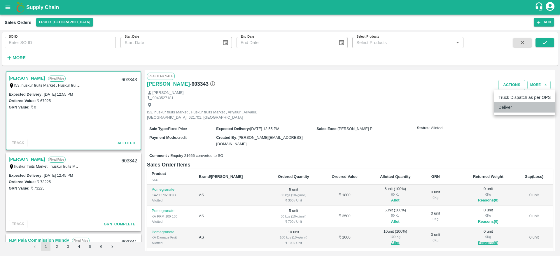
click at [511, 104] on li "Deliver" at bounding box center [525, 107] width 62 height 10
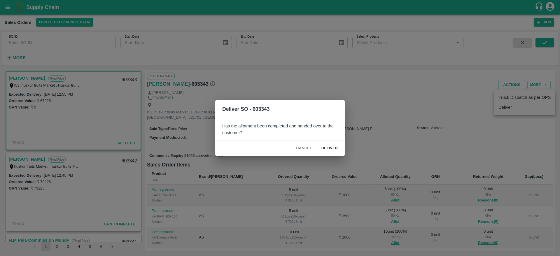
click at [333, 143] on div "Cancel Deliver" at bounding box center [279, 148] width 129 height 15
click at [333, 145] on button "Deliver" at bounding box center [330, 148] width 26 height 10
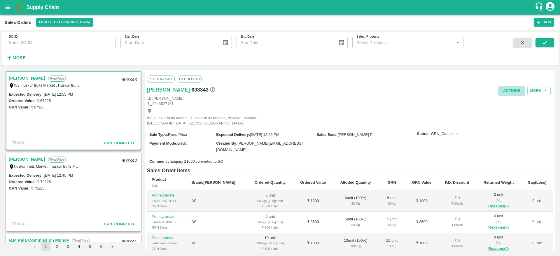
click at [508, 97] on div "Regular Sale Bill Upload B Vijayakumari - 603343 Actions More B Vijayakumari 90…" at bounding box center [350, 160] width 410 height 181
click at [507, 94] on button "Actions" at bounding box center [511, 91] width 27 height 10
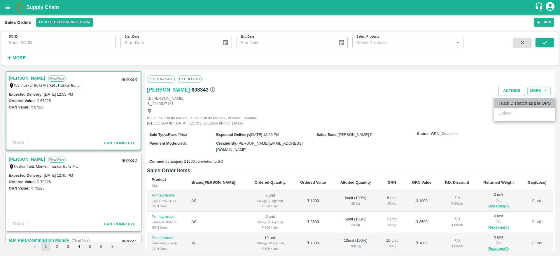
click at [518, 108] on li "Truck Dispatch as per OPS" at bounding box center [525, 103] width 62 height 10
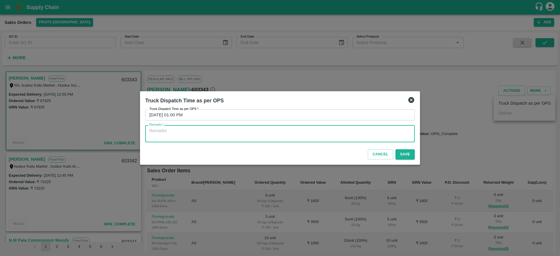
click at [377, 134] on textarea "Remarks   *" at bounding box center [279, 134] width 261 height 12
type textarea "OTD"
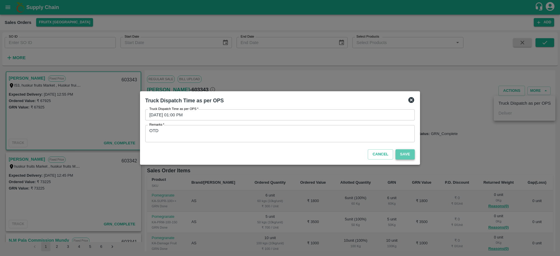
click at [406, 151] on button "Save" at bounding box center [404, 154] width 19 height 10
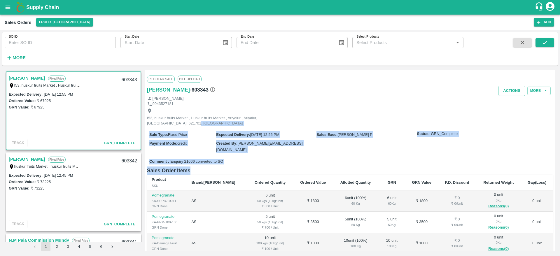
drag, startPoint x: 396, startPoint y: 127, endPoint x: 401, endPoint y: 161, distance: 34.6
click at [401, 161] on div "Regular Sale Bill Upload B Vijayakumari - 603343 Actions More B Vijayakumari 90…" at bounding box center [350, 160] width 410 height 181
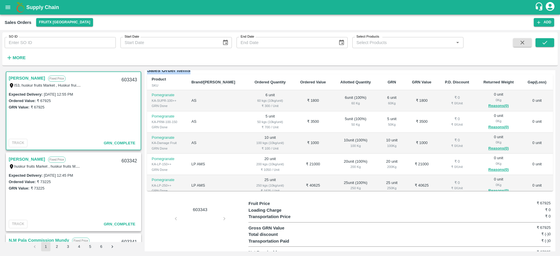
scroll to position [15, 0]
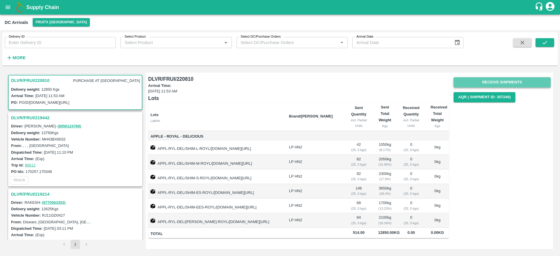
click at [503, 79] on button "Receive Shipments" at bounding box center [501, 82] width 97 height 10
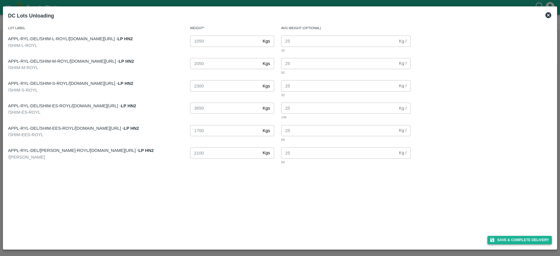
click at [518, 238] on button "Save & Complete Delivery" at bounding box center [519, 240] width 65 height 8
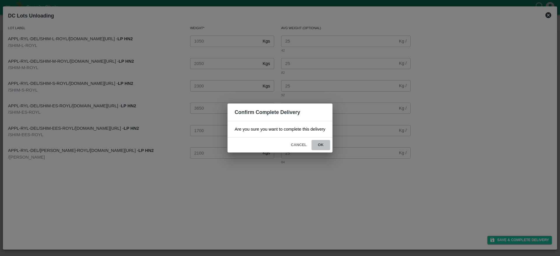
click at [322, 144] on button "ok" at bounding box center [320, 145] width 19 height 10
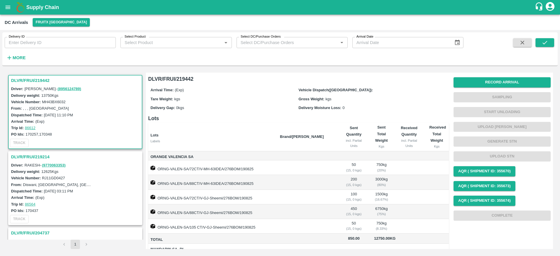
scroll to position [45, 0]
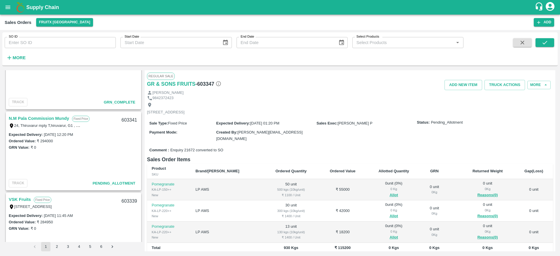
scroll to position [446, 0]
click at [39, 118] on link "N.M Pala Commission Mundy" at bounding box center [39, 119] width 60 height 8
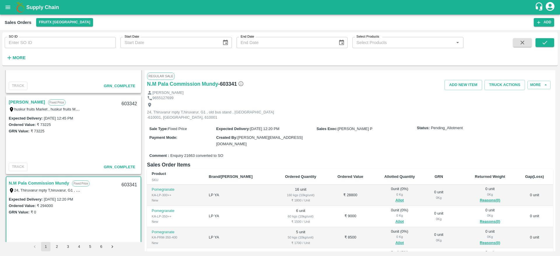
scroll to position [317, 0]
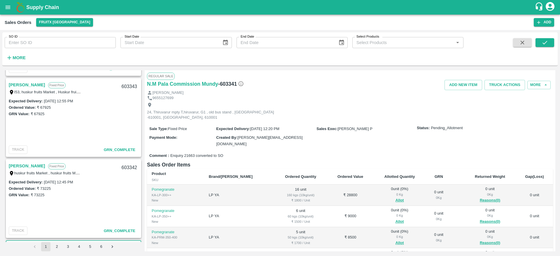
click at [24, 85] on link "[PERSON_NAME]" at bounding box center [27, 85] width 36 height 8
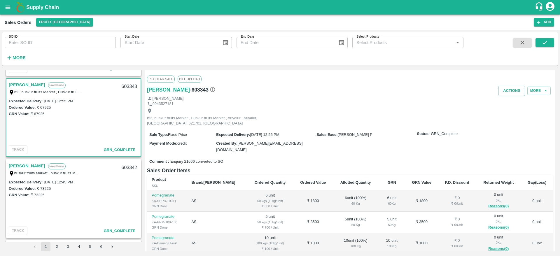
click at [129, 87] on div "603343" at bounding box center [129, 87] width 22 height 14
copy div "603343"
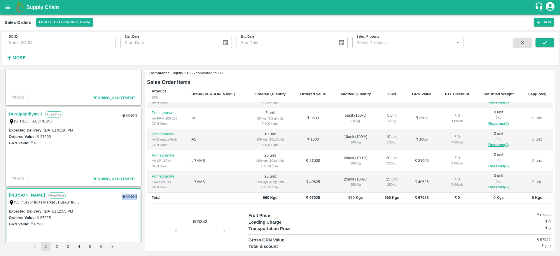
scroll to position [206, 0]
click at [30, 117] on link "Duraipandiyan J" at bounding box center [26, 116] width 34 height 8
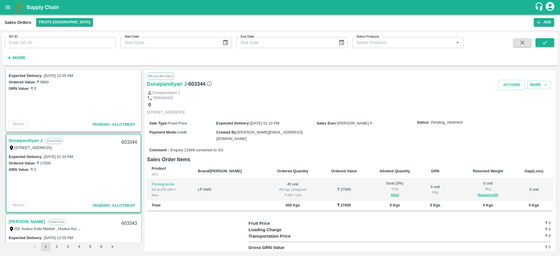
scroll to position [177, 0]
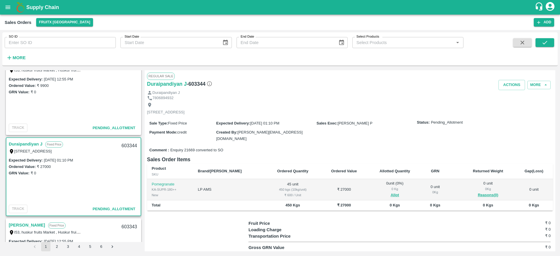
click at [126, 146] on div "603344" at bounding box center [129, 146] width 22 height 14
copy div "603344"
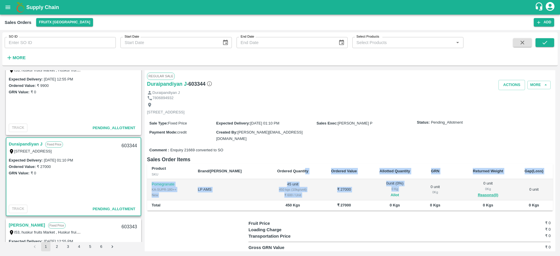
drag, startPoint x: 285, startPoint y: 171, endPoint x: 386, endPoint y: 193, distance: 103.9
click at [386, 193] on table "Product SKU Brand/Marka Ordered Quantity Ordered Value Allotted Quantity GRN Re…" at bounding box center [350, 187] width 406 height 47
click at [390, 193] on button "Allot" at bounding box center [394, 195] width 8 height 7
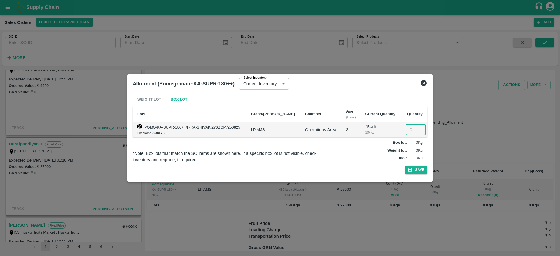
click at [410, 127] on input "number" at bounding box center [416, 129] width 20 height 11
type input "45"
click at [405, 166] on button "Save" at bounding box center [416, 170] width 22 height 8
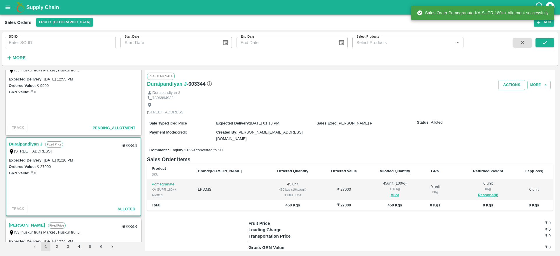
click at [126, 145] on div "603344" at bounding box center [129, 146] width 22 height 14
copy div "603344"
click at [514, 82] on button "Actions" at bounding box center [511, 85] width 27 height 10
click at [520, 111] on li "Deliver" at bounding box center [525, 107] width 62 height 10
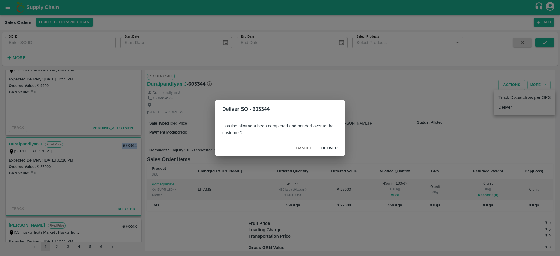
click at [339, 151] on button "Deliver" at bounding box center [330, 148] width 26 height 10
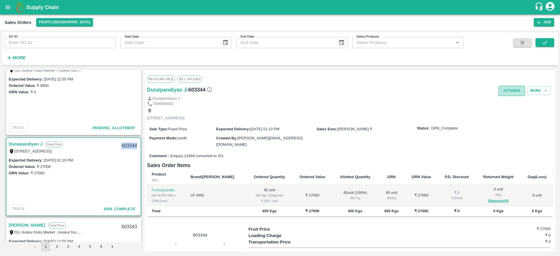
click at [510, 95] on button "Actions" at bounding box center [511, 91] width 27 height 10
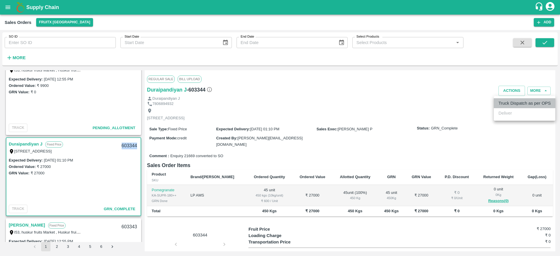
click at [512, 101] on li "Truck Dispatch as per OPS" at bounding box center [525, 103] width 62 height 10
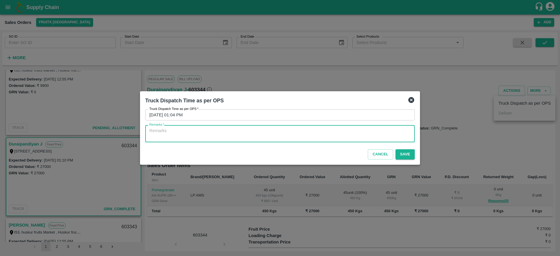
click at [351, 135] on textarea "Remarks   *" at bounding box center [279, 134] width 261 height 12
type textarea "OTD"
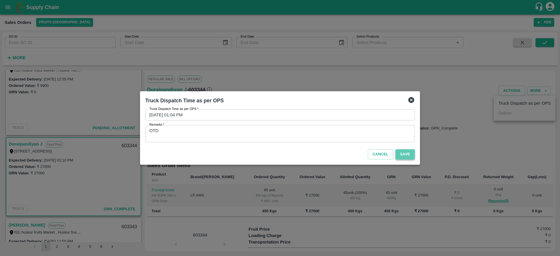
click at [401, 155] on button "Save" at bounding box center [404, 154] width 19 height 10
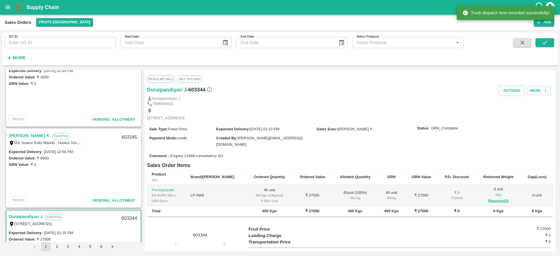
scroll to position [104, 0]
click at [17, 135] on link "[PERSON_NAME] K" at bounding box center [29, 137] width 41 height 8
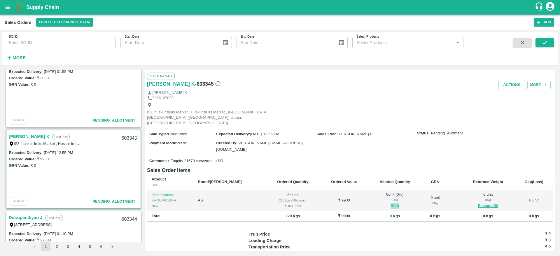
click at [390, 203] on button "Allot" at bounding box center [394, 206] width 8 height 7
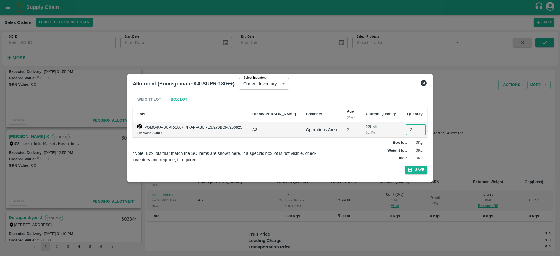
click at [406, 131] on input "2" at bounding box center [416, 129] width 20 height 11
type input "22"
click at [405, 166] on button "Save" at bounding box center [416, 170] width 22 height 8
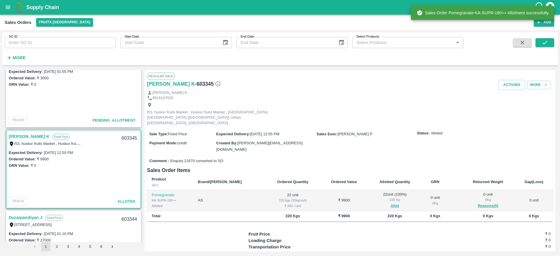
click at [123, 137] on div "603345" at bounding box center [129, 138] width 22 height 14
copy div "603345"
click at [510, 82] on button "Actions" at bounding box center [511, 85] width 27 height 10
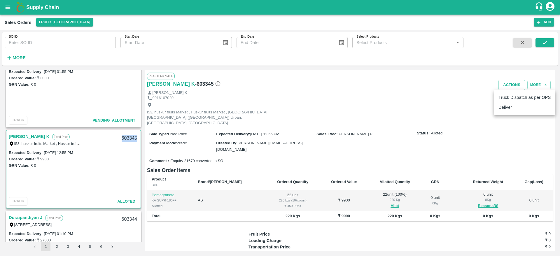
click at [514, 105] on li "Deliver" at bounding box center [525, 107] width 62 height 10
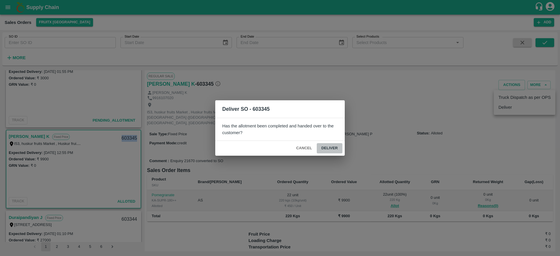
click at [332, 146] on button "Deliver" at bounding box center [330, 148] width 26 height 10
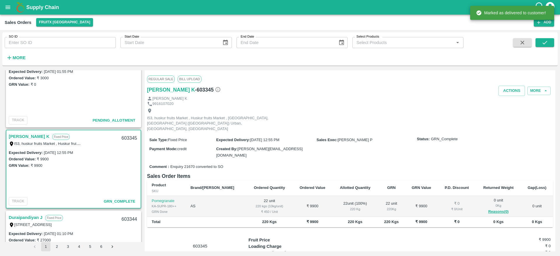
click at [511, 84] on div "Regular Sale Bill Upload" at bounding box center [350, 79] width 406 height 13
click at [512, 87] on button "Actions" at bounding box center [511, 91] width 27 height 10
click at [511, 99] on li "Truck Dispatch as per OPS" at bounding box center [525, 103] width 62 height 10
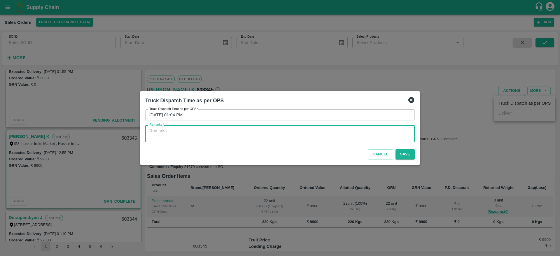
click at [357, 136] on textarea "Remarks   *" at bounding box center [279, 134] width 261 height 12
type textarea "OTD"
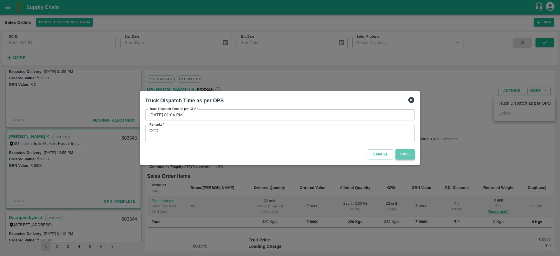
click at [410, 155] on button "Save" at bounding box center [404, 154] width 19 height 10
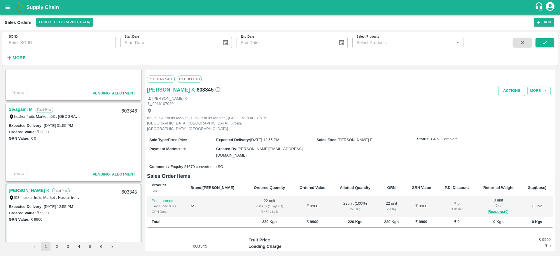
scroll to position [50, 0]
click at [26, 108] on link "Sivagami M" at bounding box center [21, 110] width 24 height 8
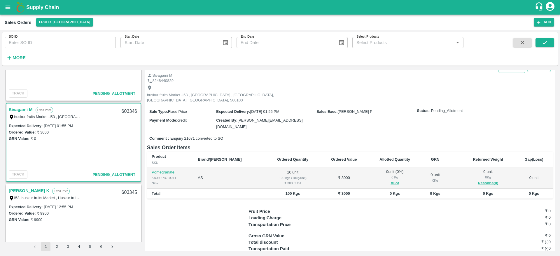
scroll to position [17, 0]
click at [123, 108] on div "603346" at bounding box center [129, 112] width 22 height 14
copy div "603346"
click at [390, 180] on button "Allot" at bounding box center [394, 183] width 8 height 7
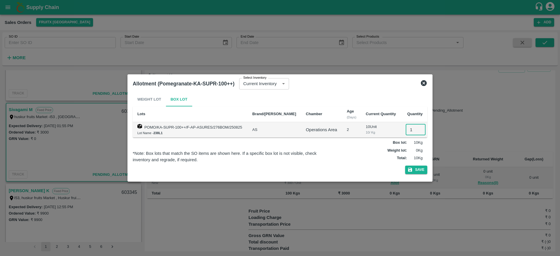
click at [407, 127] on input "1" at bounding box center [416, 129] width 20 height 11
type input "10"
click at [405, 166] on button "Save" at bounding box center [416, 170] width 22 height 8
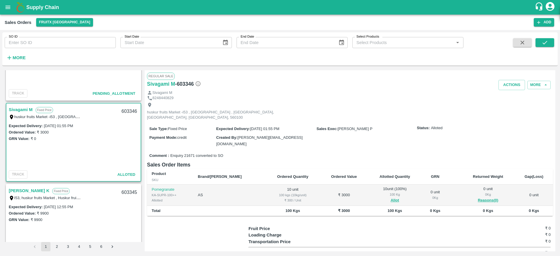
click at [128, 111] on div "603346" at bounding box center [129, 112] width 22 height 14
copy div "603346"
click at [513, 87] on button "Actions" at bounding box center [511, 85] width 27 height 10
click at [505, 107] on li "Deliver" at bounding box center [525, 107] width 62 height 10
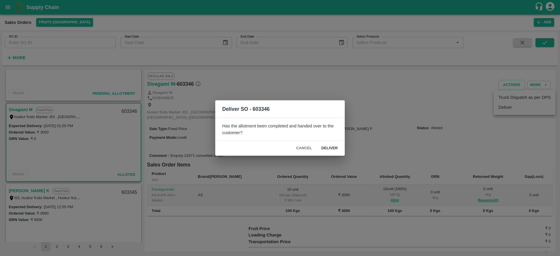
drag, startPoint x: 330, startPoint y: 142, endPoint x: 331, endPoint y: 148, distance: 6.1
click at [331, 148] on div "Cancel Deliver" at bounding box center [279, 148] width 129 height 15
click at [331, 148] on button "Deliver" at bounding box center [330, 148] width 26 height 10
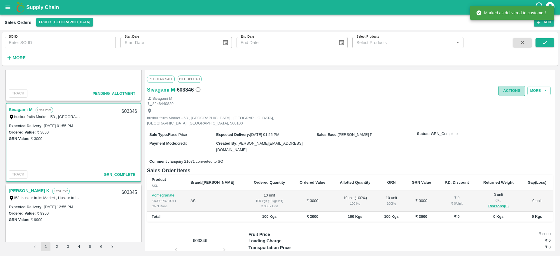
click at [513, 89] on button "Actions" at bounding box center [511, 91] width 27 height 10
click at [511, 102] on li "Truck Dispatch as per OPS" at bounding box center [525, 103] width 62 height 10
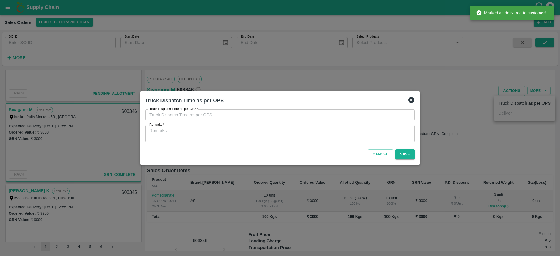
type input "[DATE] 01:05 PM"
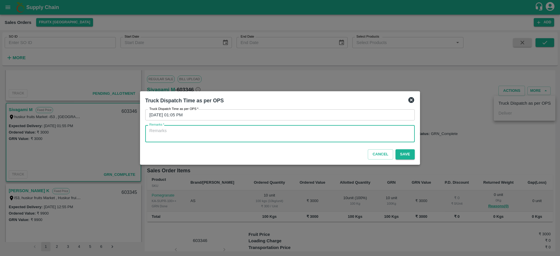
click at [362, 139] on textarea "Remarks   *" at bounding box center [279, 134] width 261 height 12
drag, startPoint x: 248, startPoint y: 138, endPoint x: 410, endPoint y: 152, distance: 162.4
click at [410, 152] on div "Truck Dispatch Time as per OPS Truck Dispatch Time as per OPS   * [DATE] 01:05 …" at bounding box center [280, 127] width 280 height 73
type textarea "OTD"
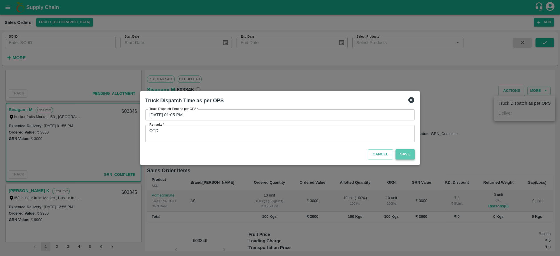
click at [410, 152] on button "Save" at bounding box center [404, 154] width 19 height 10
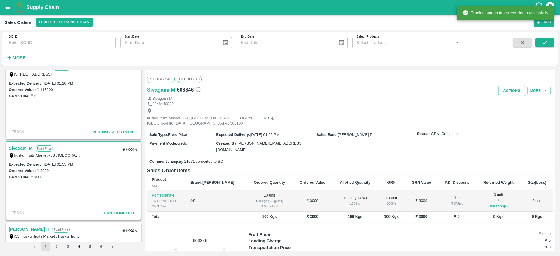
scroll to position [0, 0]
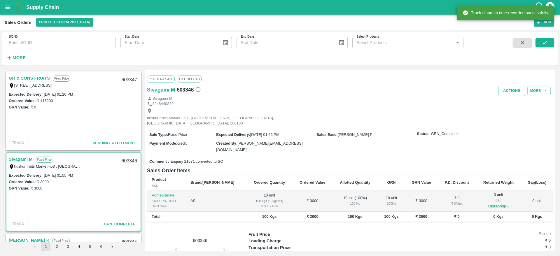
click at [44, 77] on link "GR & SONS FRUITS" at bounding box center [29, 78] width 41 height 8
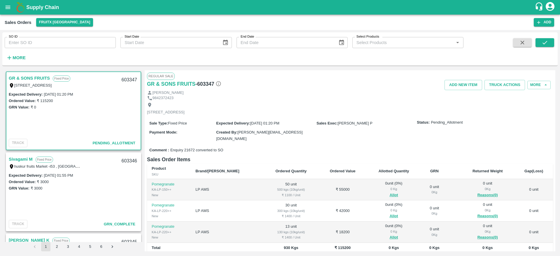
click at [32, 79] on link "GR & SONS FRUITS" at bounding box center [29, 78] width 41 height 8
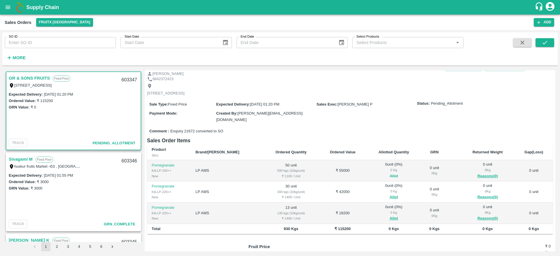
click at [390, 173] on button "Allot" at bounding box center [394, 176] width 8 height 7
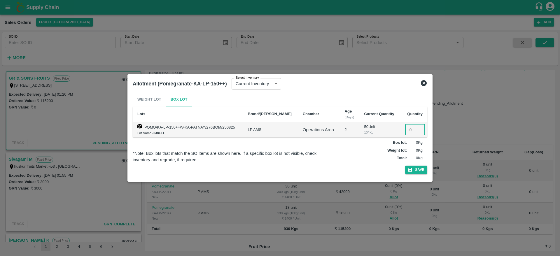
click at [413, 128] on input "number" at bounding box center [415, 129] width 20 height 11
type input "50"
click at [405, 166] on button "Save" at bounding box center [416, 170] width 22 height 8
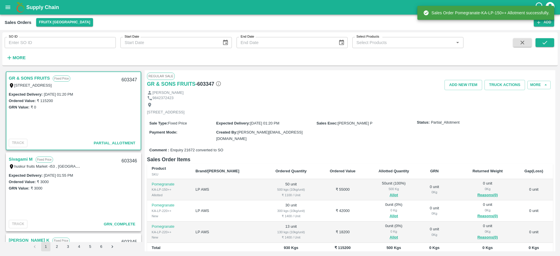
scroll to position [68, 0]
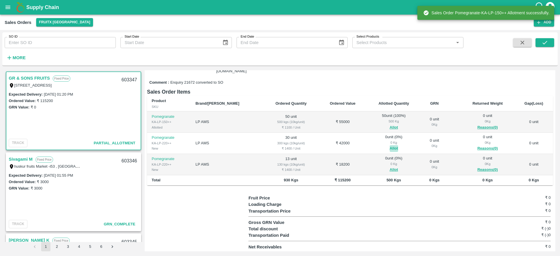
click at [390, 146] on button "Allot" at bounding box center [394, 148] width 8 height 7
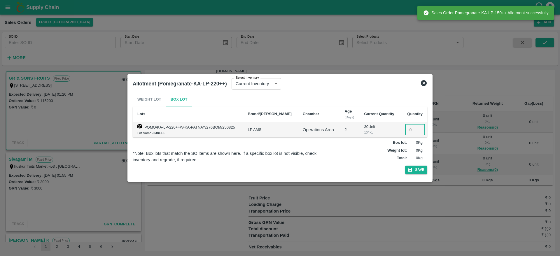
click at [411, 126] on input "number" at bounding box center [415, 129] width 20 height 11
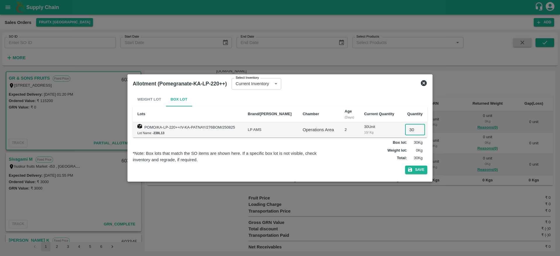
type input "30"
click at [405, 166] on button "Save" at bounding box center [416, 170] width 22 height 8
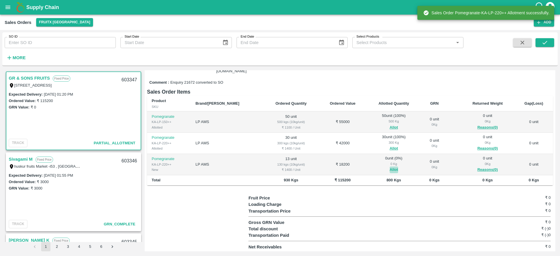
click at [390, 169] on button "Allot" at bounding box center [394, 169] width 8 height 7
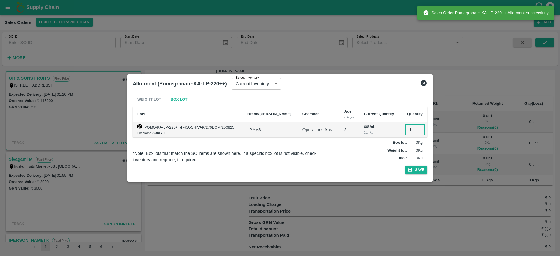
click at [406, 132] on input "1" at bounding box center [415, 129] width 20 height 11
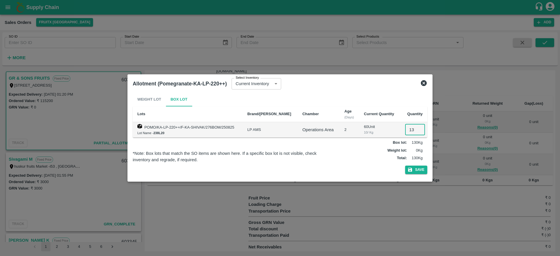
type input "13"
click at [405, 166] on button "Save" at bounding box center [416, 170] width 22 height 8
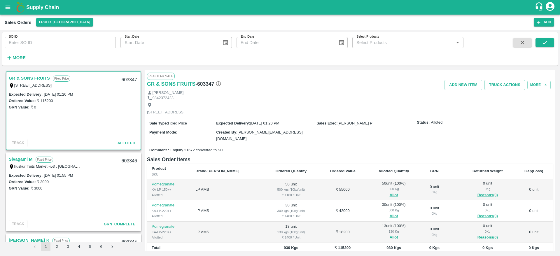
click at [126, 78] on div "603347" at bounding box center [129, 80] width 22 height 14
copy div "603347"
click at [502, 85] on button "Truck Actions" at bounding box center [504, 85] width 41 height 10
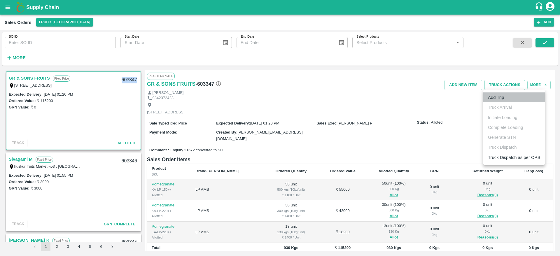
click at [500, 99] on li "Add Trip" at bounding box center [514, 97] width 62 height 10
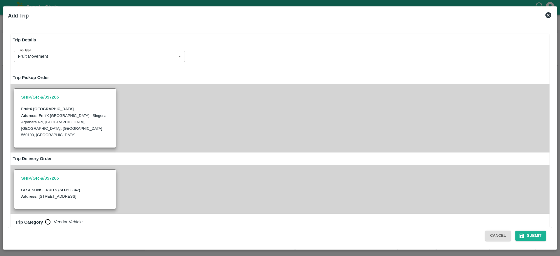
radio input "true"
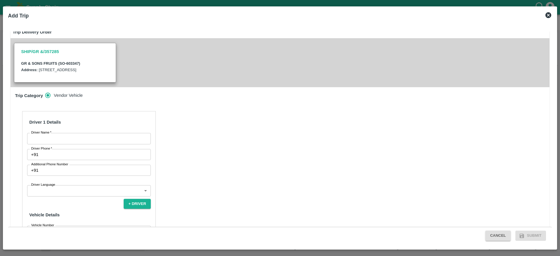
scroll to position [130, 0]
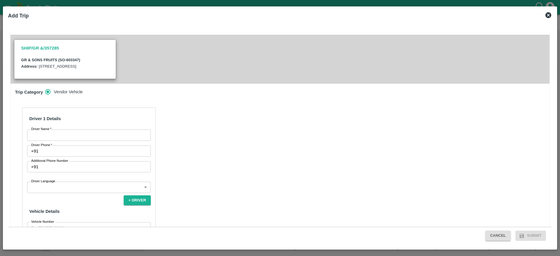
drag, startPoint x: 142, startPoint y: 117, endPoint x: 127, endPoint y: 129, distance: 18.9
click at [127, 129] on div "Driver 1 Details Driver Name   * Driver Name Driver Phone   * +91 Driver Phone …" at bounding box center [89, 184] width 134 height 153
click at [127, 129] on input "Driver Name   *" at bounding box center [89, 134] width 124 height 11
click at [87, 137] on input "Green Spices" at bounding box center [89, 134] width 124 height 11
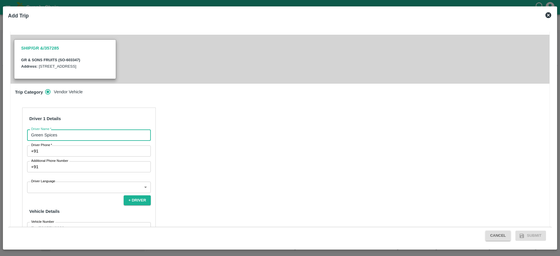
click at [87, 137] on input "Green Spices" at bounding box center [89, 134] width 124 height 11
type input "GR"
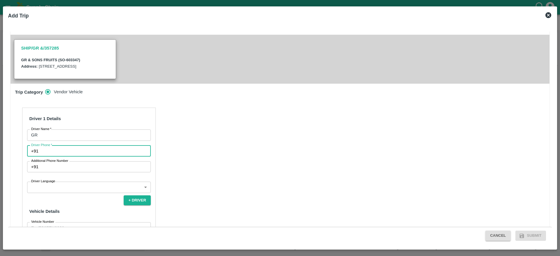
click at [99, 154] on input "Driver Phone   *" at bounding box center [96, 150] width 110 height 11
type input "8883209495"
click at [77, 185] on body "Supply Chain Sales Orders FruitX [GEOGRAPHIC_DATA] Add SO ID SO ID Start Date S…" at bounding box center [280, 128] width 560 height 256
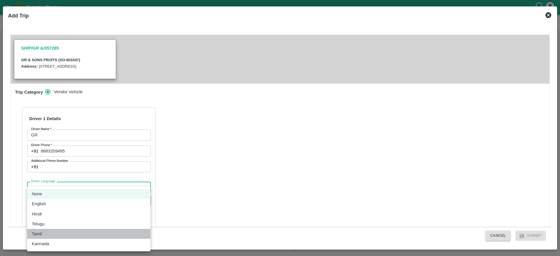
click at [47, 234] on div "Tamil" at bounding box center [89, 234] width 114 height 6
type input "ta"
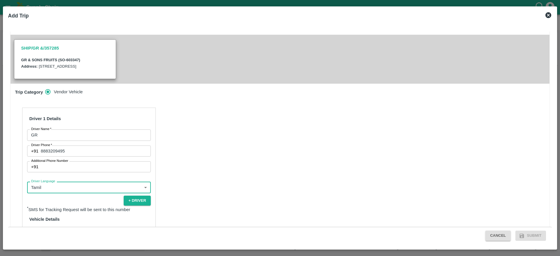
scroll to position [181, 0]
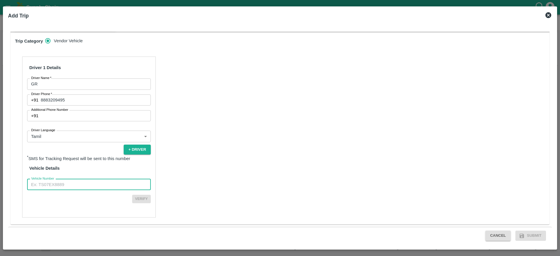
click at [83, 185] on input "Vehicle Number" at bounding box center [89, 184] width 124 height 11
type input "TN32BF8595"
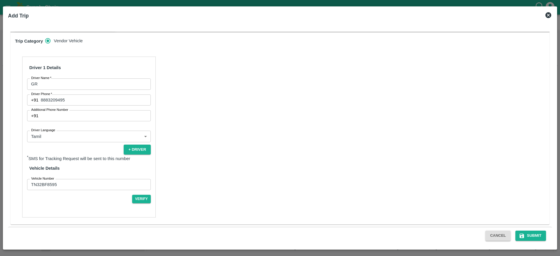
click at [137, 203] on div "Driver 1 Details Driver Name   * GR Driver Name Driver Phone   * [PHONE_NUMBER]…" at bounding box center [89, 137] width 134 height 161
click at [142, 201] on button "Verify" at bounding box center [141, 199] width 19 height 8
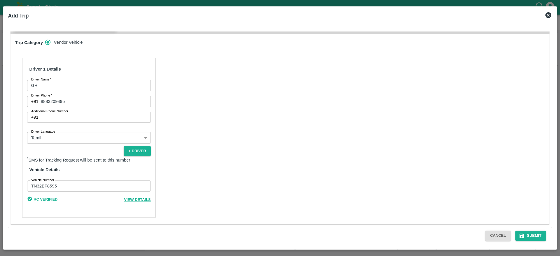
scroll to position [180, 0]
click at [539, 234] on button "Submit" at bounding box center [530, 236] width 31 height 10
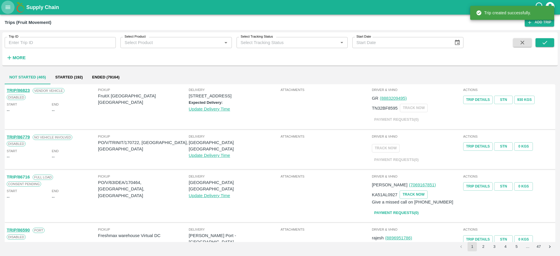
click at [10, 10] on icon "open drawer" at bounding box center [8, 7] width 6 height 6
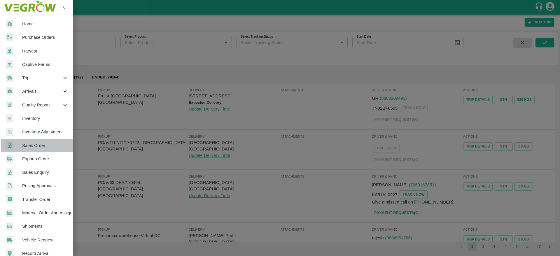
click at [42, 145] on span "Sales Order" at bounding box center [45, 145] width 46 height 6
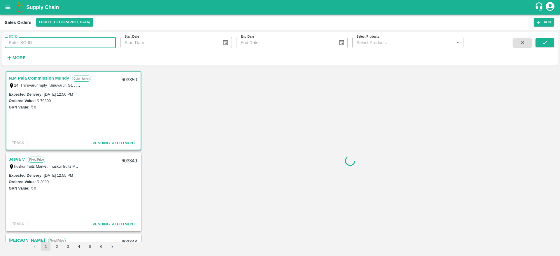
click at [64, 43] on input "SO ID" at bounding box center [60, 42] width 111 height 11
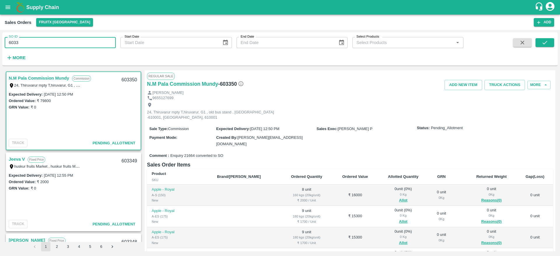
type input "6033"
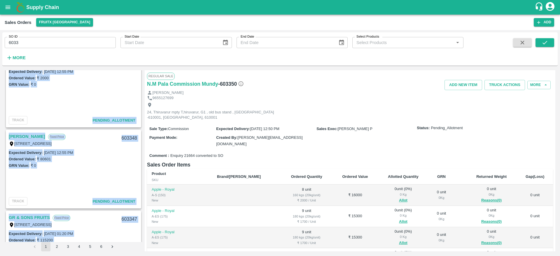
drag, startPoint x: 131, startPoint y: 136, endPoint x: 140, endPoint y: 257, distance: 121.0
click at [140, 256] on html "Supply Chain Sales Orders FruitX [GEOGRAPHIC_DATA] Add SO ID 6033 SO ID Start D…" at bounding box center [280, 128] width 560 height 256
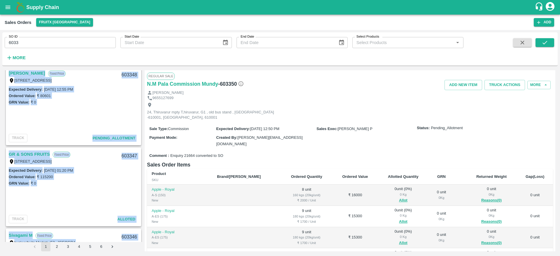
click at [107, 118] on div "Expected Delivery : [DATE] 12:55 PM Ordered Value: ₹ 80601 GRN Value: ₹ 0" at bounding box center [73, 109] width 134 height 46
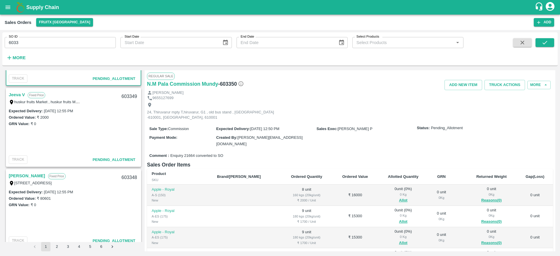
scroll to position [64, 0]
click at [19, 95] on link "Jeeva V" at bounding box center [17, 96] width 16 height 8
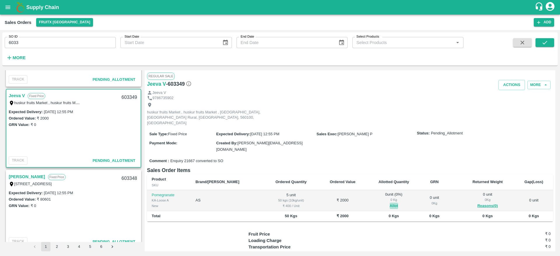
click at [390, 203] on button "Allot" at bounding box center [394, 206] width 8 height 7
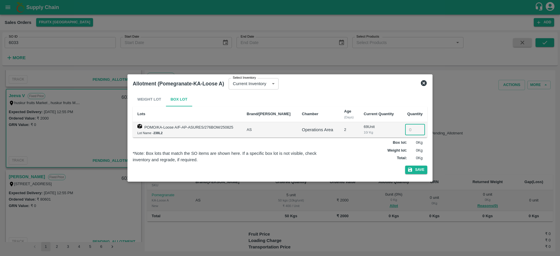
click at [414, 125] on input "number" at bounding box center [415, 129] width 20 height 11
type input "5"
click at [405, 166] on button "Save" at bounding box center [416, 170] width 22 height 8
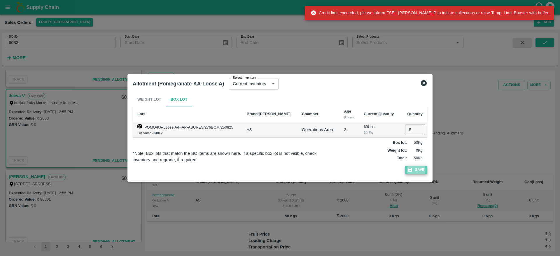
click at [417, 170] on button "Save" at bounding box center [416, 170] width 22 height 8
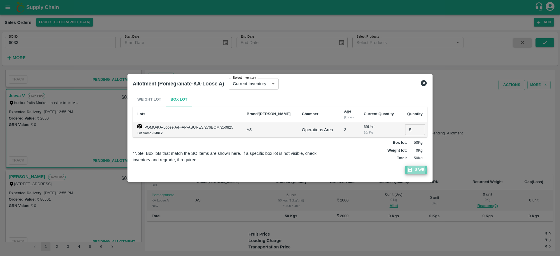
click at [417, 170] on button "Save" at bounding box center [416, 170] width 22 height 8
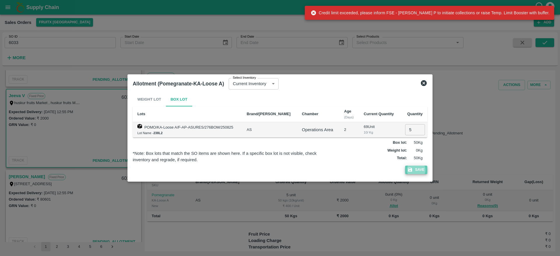
click at [417, 170] on button "Save" at bounding box center [416, 170] width 22 height 8
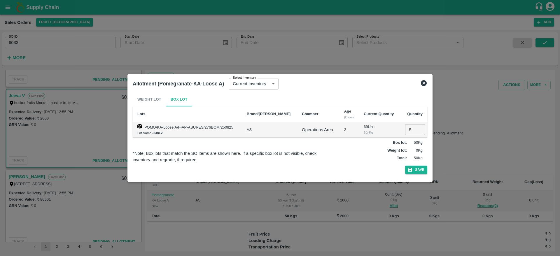
click at [424, 84] on icon at bounding box center [423, 83] width 7 height 7
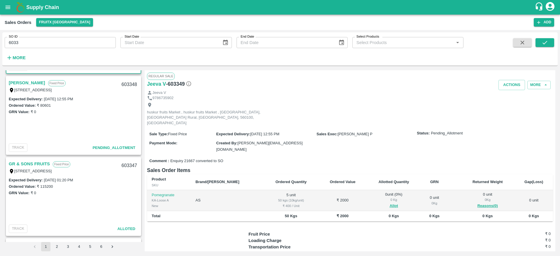
scroll to position [112, 0]
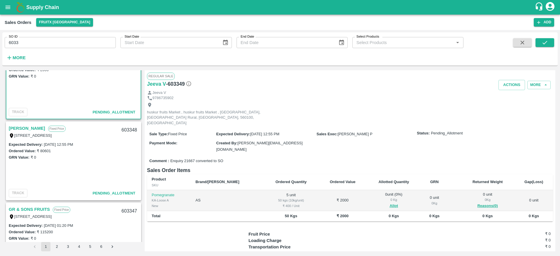
click at [32, 124] on link "[PERSON_NAME]" at bounding box center [27, 128] width 36 height 8
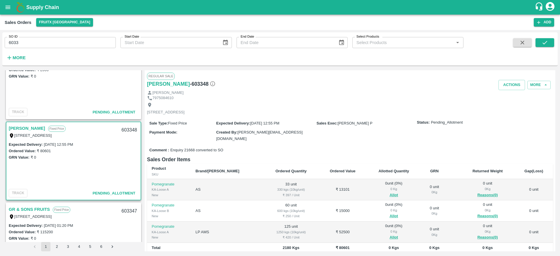
scroll to position [36, 0]
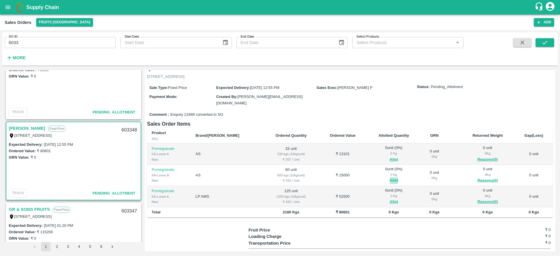
click at [390, 179] on button "Allot" at bounding box center [394, 180] width 8 height 7
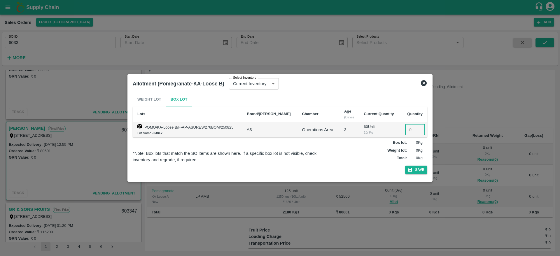
click at [406, 132] on input "number" at bounding box center [415, 129] width 20 height 11
type input "60"
click at [405, 166] on button "Save" at bounding box center [416, 170] width 22 height 8
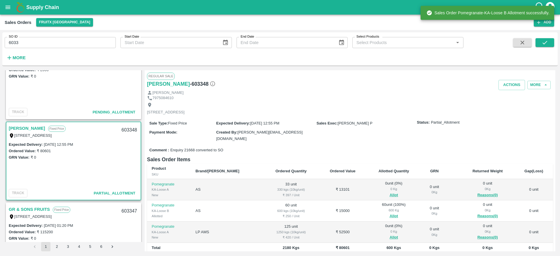
scroll to position [37, 0]
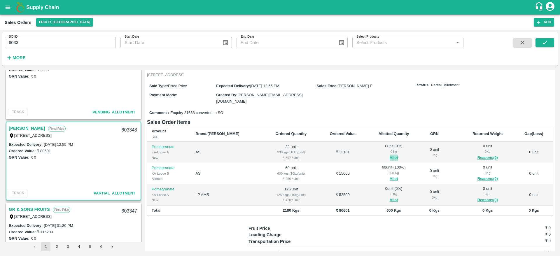
click at [390, 157] on button "Allot" at bounding box center [394, 158] width 8 height 7
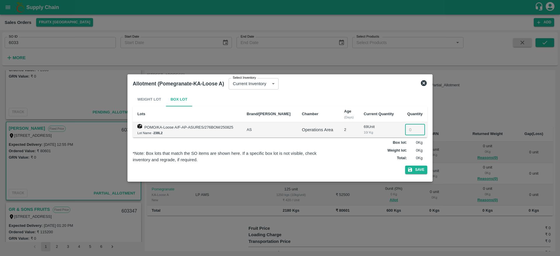
click at [410, 131] on input "number" at bounding box center [415, 129] width 20 height 11
type input "33"
click at [405, 166] on button "Save" at bounding box center [416, 170] width 22 height 8
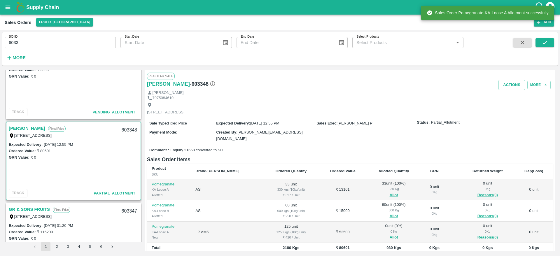
click at [122, 128] on div "603348" at bounding box center [129, 130] width 22 height 14
copy div "603348"
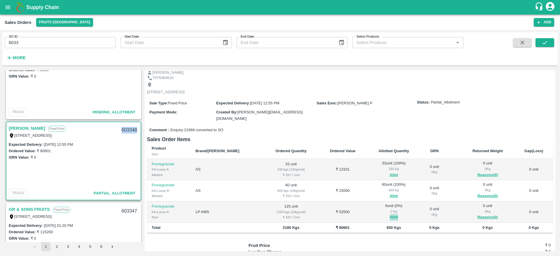
click at [390, 215] on button "Allot" at bounding box center [394, 217] width 8 height 7
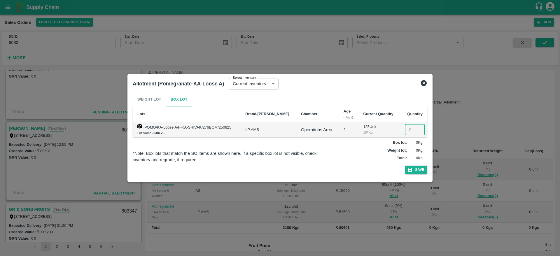
click at [407, 134] on input "number" at bounding box center [415, 129] width 20 height 11
type input "125"
click at [405, 166] on button "Save" at bounding box center [416, 170] width 22 height 8
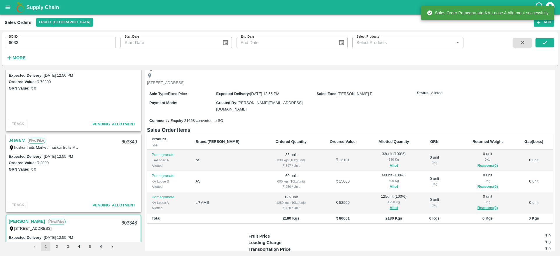
scroll to position [18, 0]
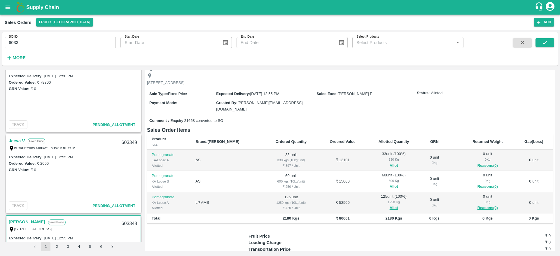
click at [24, 140] on link "Jeeva V" at bounding box center [17, 141] width 16 height 8
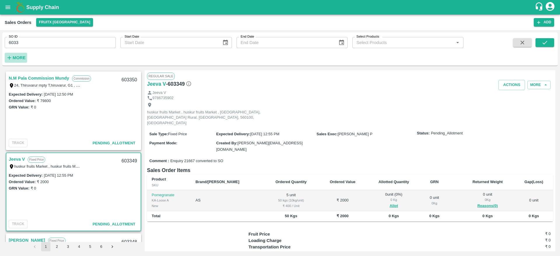
click at [11, 58] on icon "button" at bounding box center [9, 58] width 6 height 6
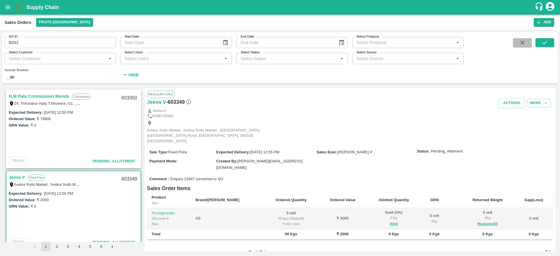
click at [519, 45] on icon "button" at bounding box center [522, 42] width 6 height 6
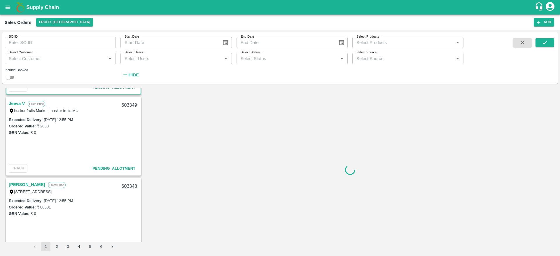
scroll to position [83, 0]
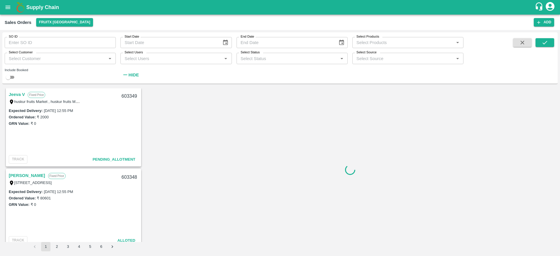
click at [73, 59] on input "Select Customer" at bounding box center [55, 59] width 98 height 8
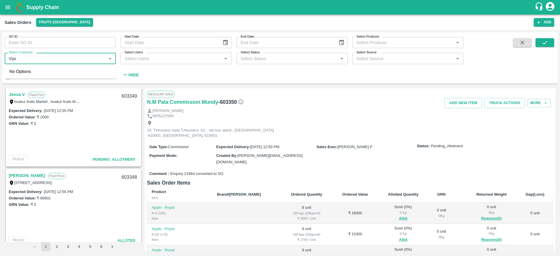
type input "[PERSON_NAME]"
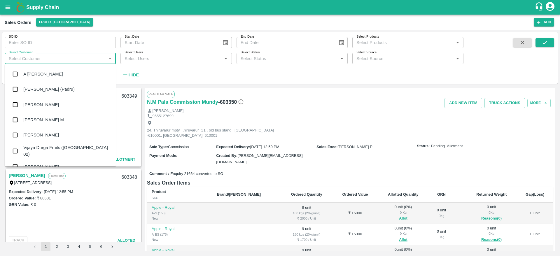
click at [44, 60] on input "Select Customer" at bounding box center [55, 59] width 98 height 8
type input "[PERSON_NAME]"
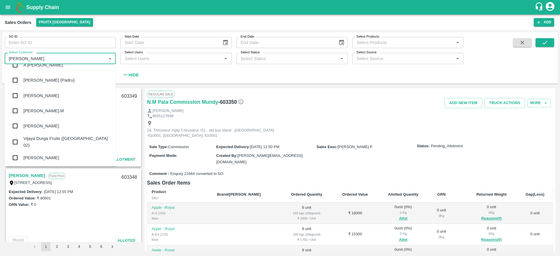
click at [44, 155] on div "[PERSON_NAME]" at bounding box center [41, 158] width 36 height 6
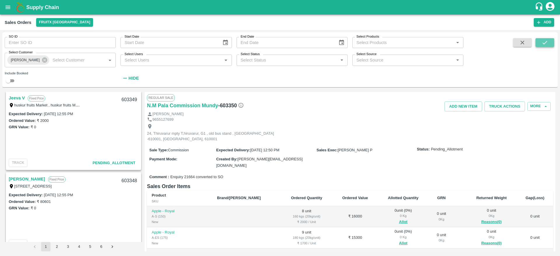
click at [545, 45] on icon "submit" at bounding box center [544, 42] width 6 height 6
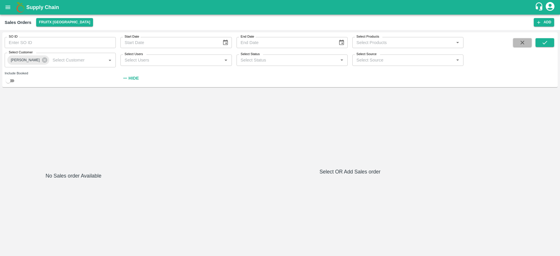
click at [520, 42] on icon "button" at bounding box center [522, 42] width 6 height 6
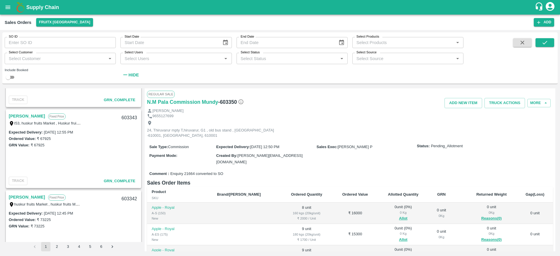
scroll to position [547, 0]
click at [34, 117] on link "[PERSON_NAME]" at bounding box center [27, 117] width 36 height 8
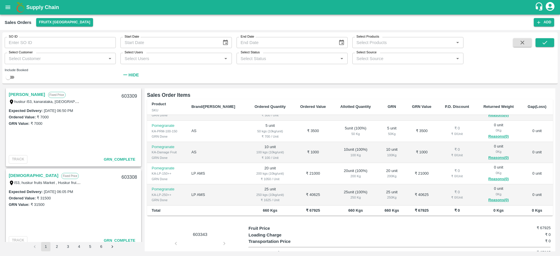
scroll to position [1377, 0]
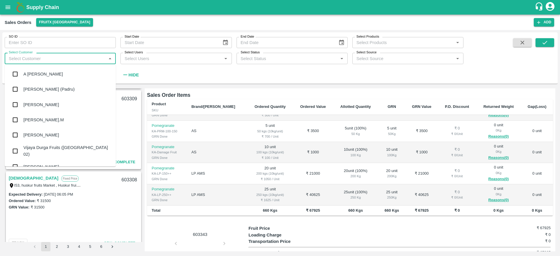
click at [42, 57] on input "Select Customer" at bounding box center [55, 59] width 98 height 8
type input "[PERSON_NAME]"
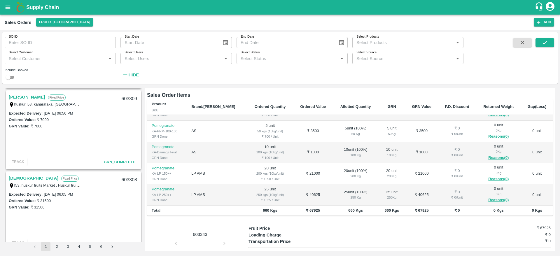
click at [55, 167] on div "TRACK GRN_Complete" at bounding box center [73, 161] width 134 height 13
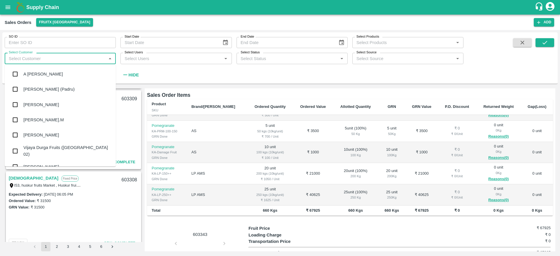
click at [39, 61] on input "Select Customer" at bounding box center [55, 59] width 98 height 8
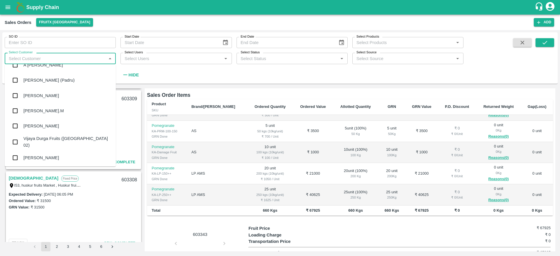
click at [30, 156] on div "[PERSON_NAME]" at bounding box center [41, 158] width 36 height 6
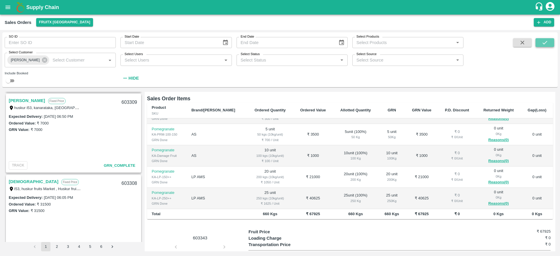
click at [542, 41] on icon "submit" at bounding box center [544, 42] width 6 height 6
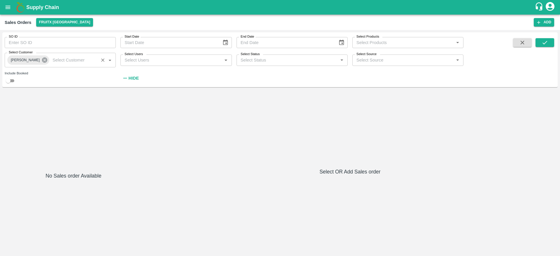
click at [41, 61] on icon at bounding box center [44, 60] width 6 height 6
click at [522, 46] on button "button" at bounding box center [522, 42] width 19 height 9
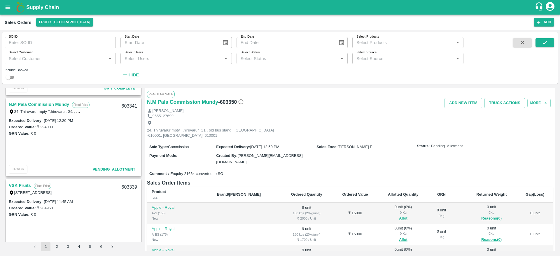
scroll to position [717, 0]
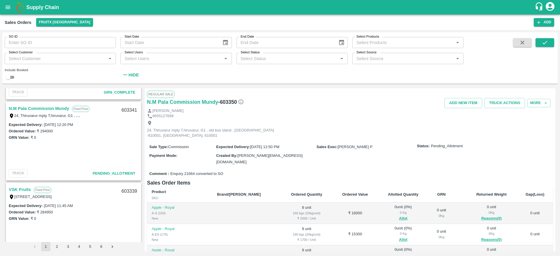
click at [37, 112] on link "N.M Pala Commission Mundy" at bounding box center [39, 109] width 60 height 8
